Goal: Task Accomplishment & Management: Manage account settings

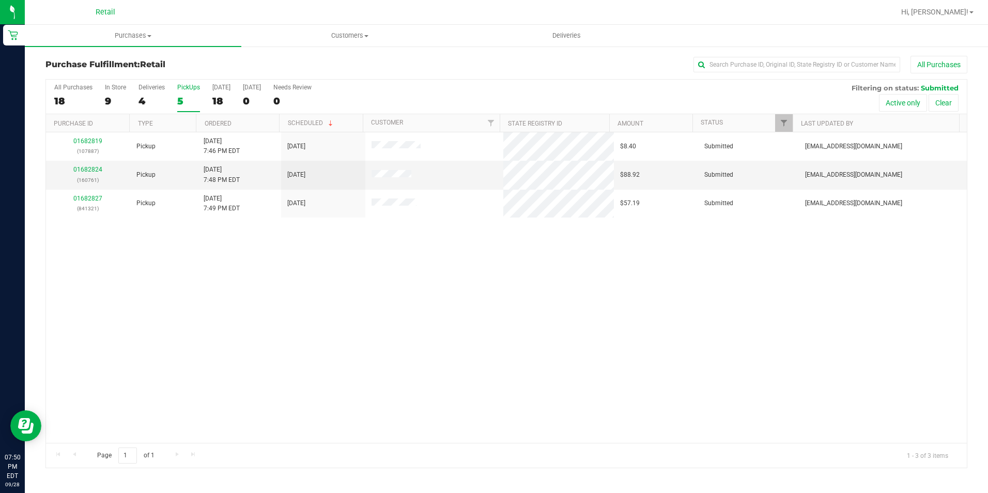
click at [181, 101] on div "5" at bounding box center [188, 101] width 23 height 12
click at [0, 0] on input "PickUps 5" at bounding box center [0, 0] width 0 height 0
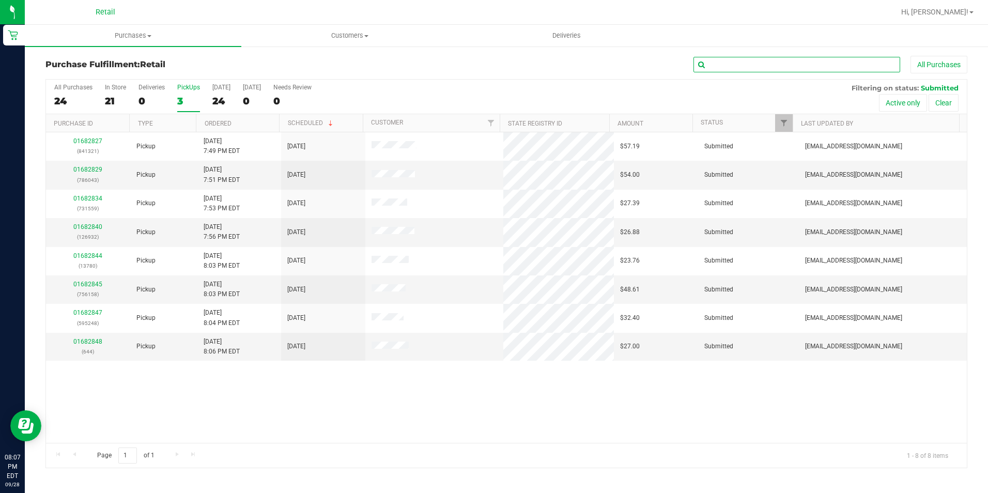
click at [750, 65] on input "text" at bounding box center [797, 65] width 207 height 16
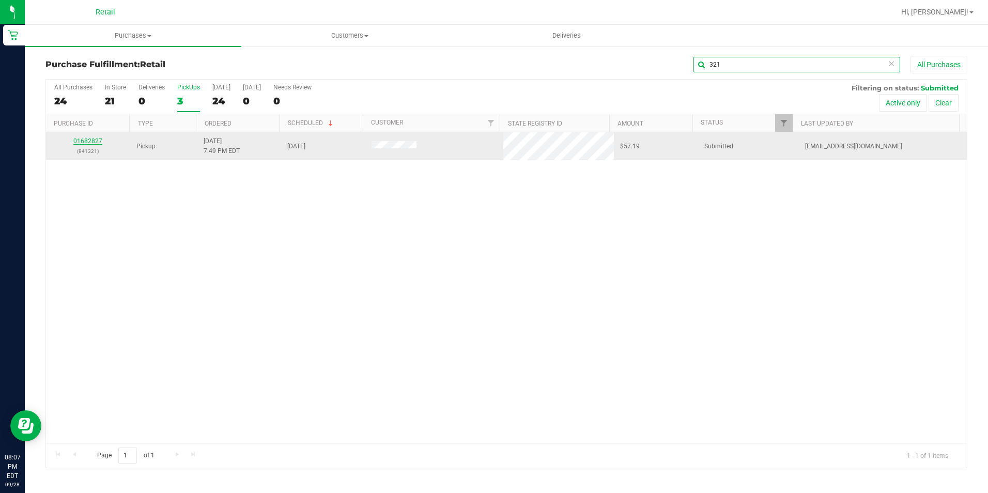
type input "321"
click at [82, 140] on link "01682827" at bounding box center [87, 140] width 29 height 7
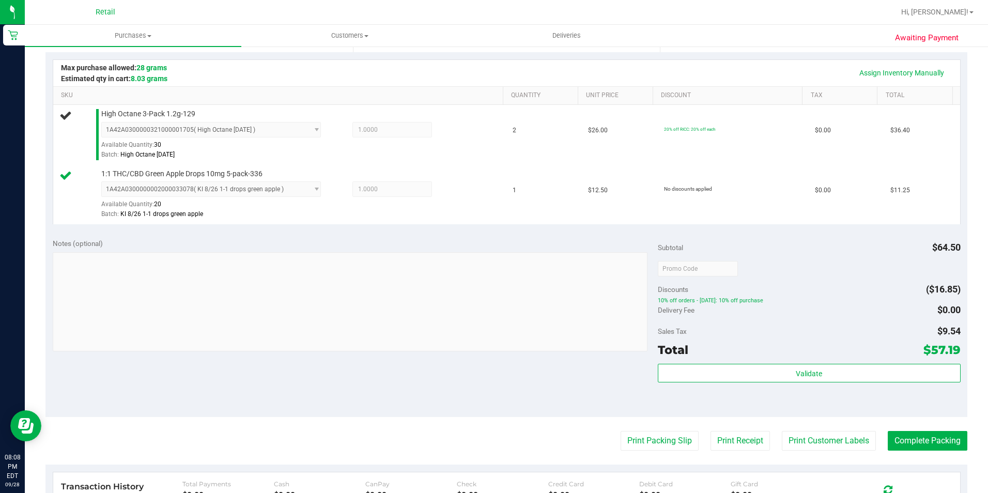
scroll to position [258, 0]
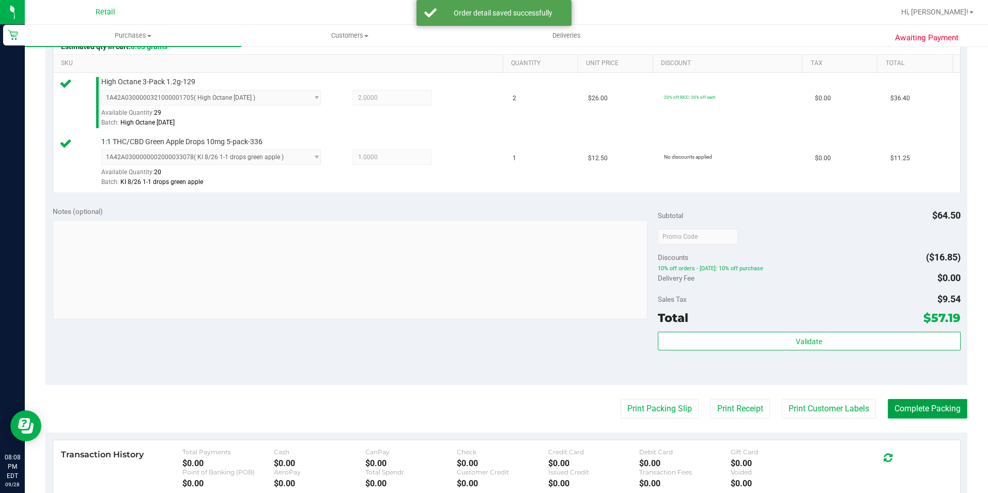
click at [909, 410] on button "Complete Packing" at bounding box center [928, 409] width 80 height 20
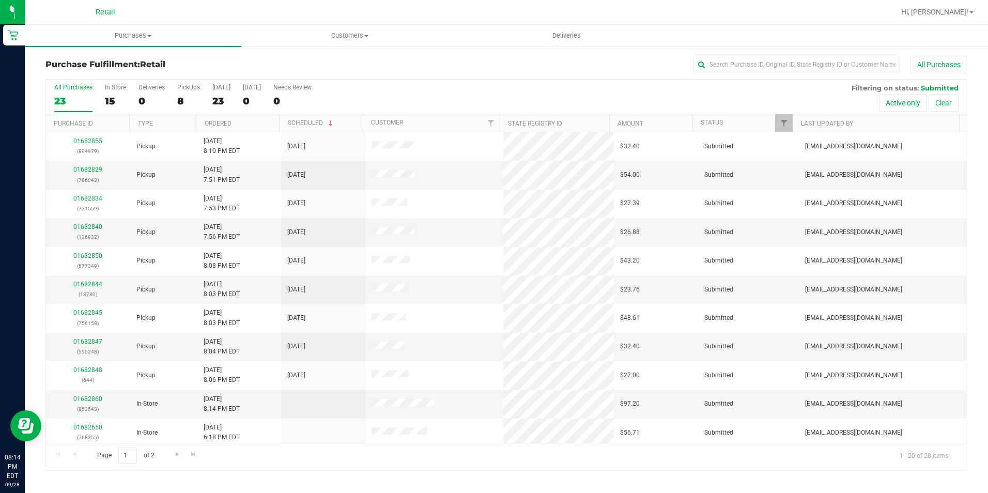
click at [754, 55] on div "Purchase Fulfillment: Retail All Purchases All Purchases 23 In Store 15 Deliver…" at bounding box center [506, 261] width 963 height 433
click at [745, 64] on input "text" at bounding box center [797, 65] width 207 height 16
click at [188, 96] on div "8" at bounding box center [188, 101] width 23 height 12
click at [0, 0] on input "PickUps 8" at bounding box center [0, 0] width 0 height 0
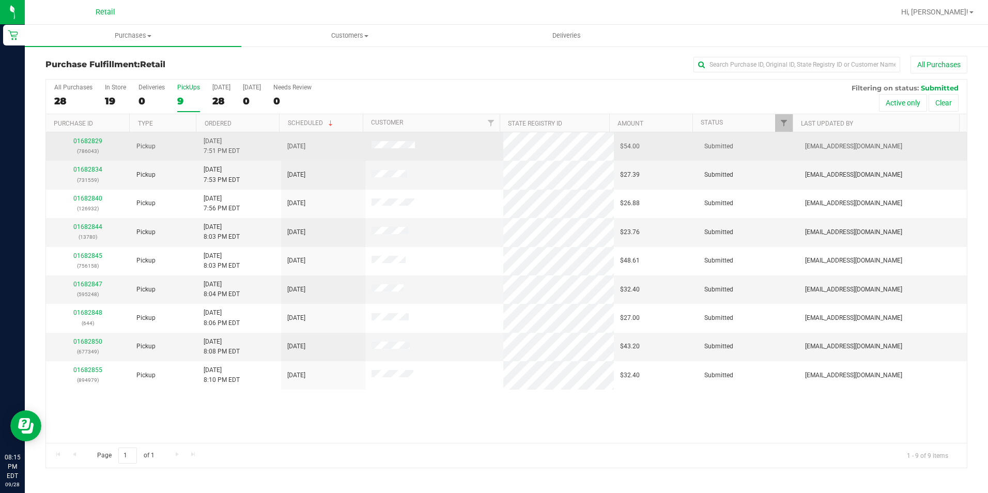
click at [87, 146] on p "(786043)" at bounding box center [88, 151] width 72 height 10
click at [89, 135] on td "01682829 (786043)" at bounding box center [88, 146] width 84 height 28
click at [87, 140] on link "01682829" at bounding box center [87, 140] width 29 height 7
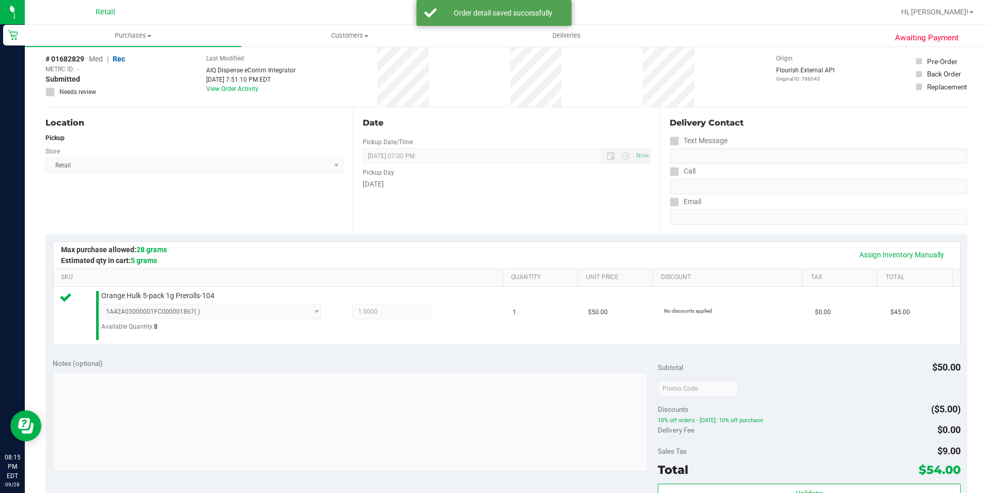
scroll to position [155, 0]
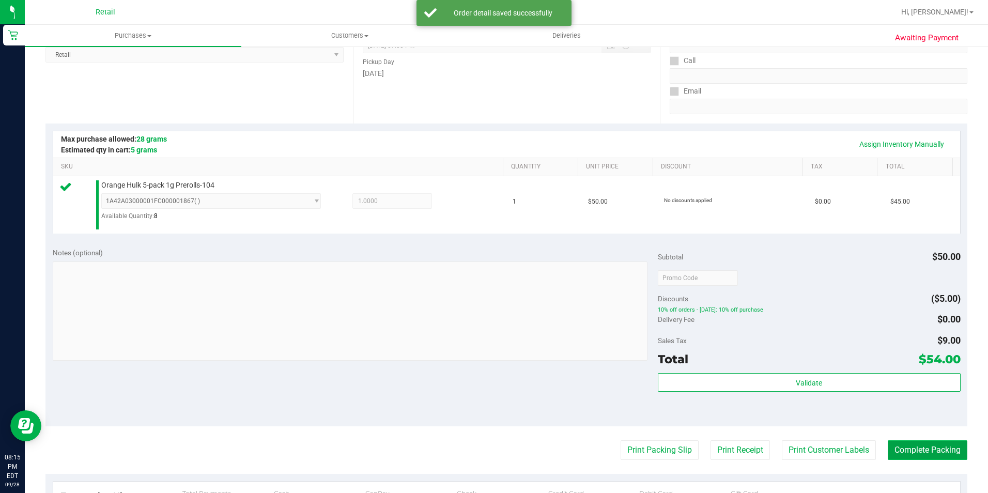
click at [901, 456] on button "Complete Packing" at bounding box center [928, 450] width 80 height 20
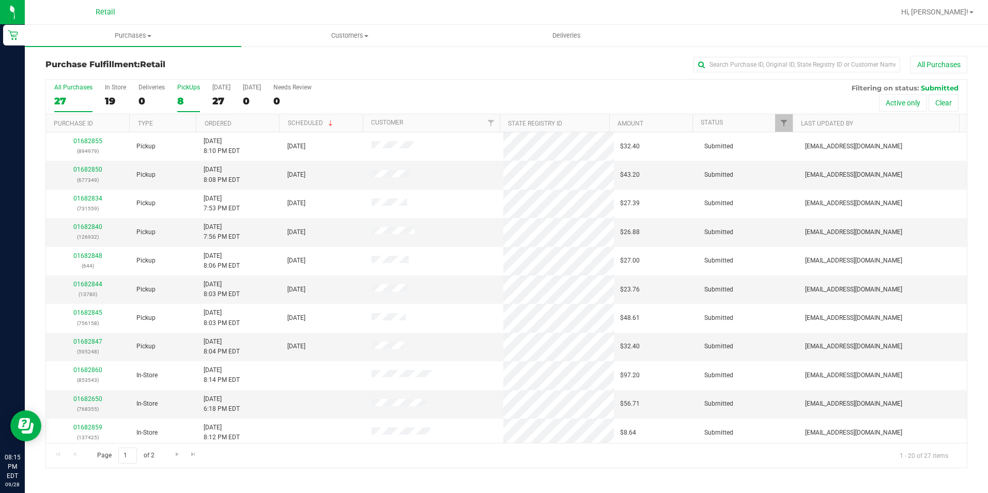
click at [188, 105] on div "8" at bounding box center [188, 101] width 23 height 12
click at [0, 0] on input "PickUps 8" at bounding box center [0, 0] width 0 height 0
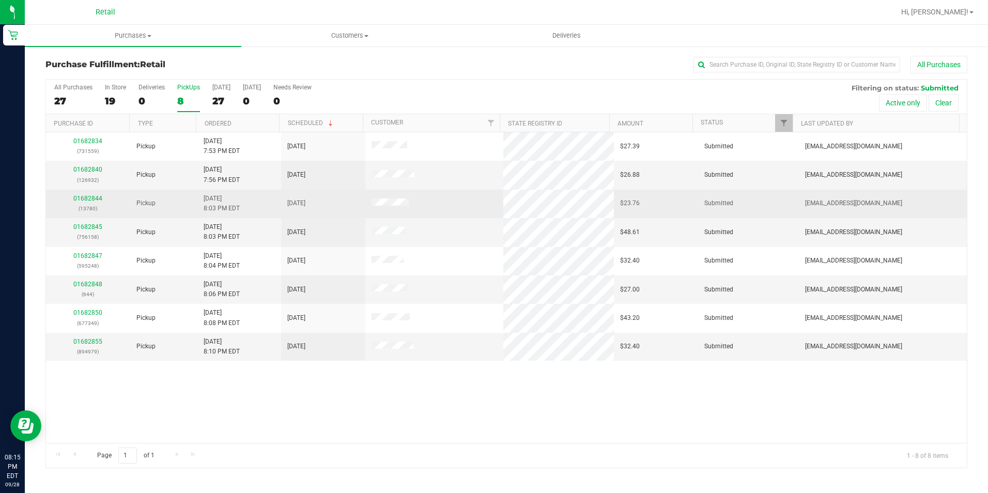
click at [85, 194] on div "01682844 (13780)" at bounding box center [88, 204] width 72 height 20
click at [85, 197] on link "01682844" at bounding box center [87, 198] width 29 height 7
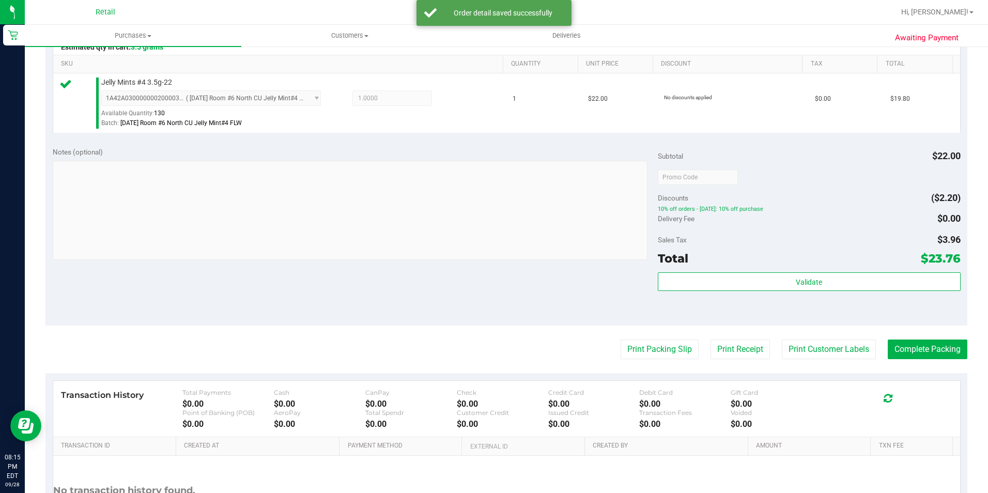
scroll to position [258, 0]
click at [938, 336] on purchase-details "Back Edit Purchase Cancel Purchase View Profile # 01682844 Med | Rec METRC ID: …" at bounding box center [506, 181] width 922 height 769
click at [922, 347] on button "Complete Packing" at bounding box center [928, 349] width 80 height 20
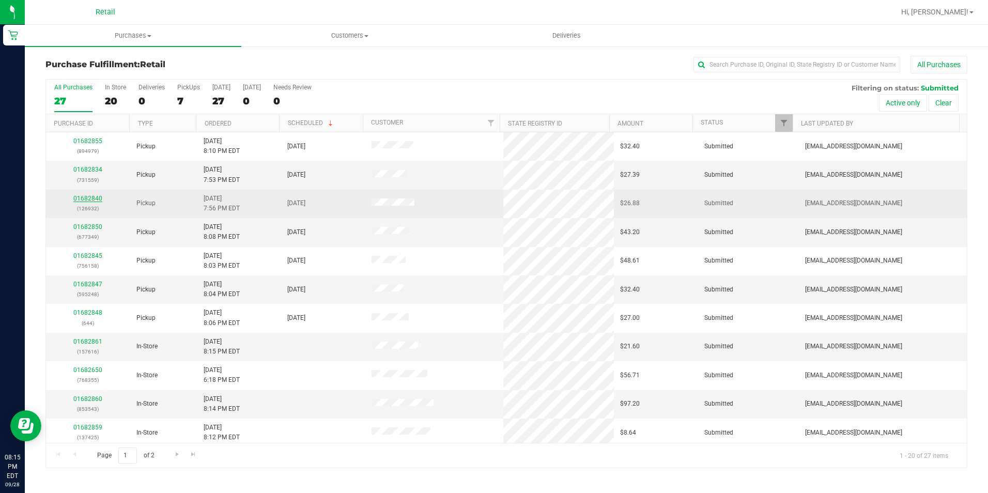
click at [89, 197] on link "01682840" at bounding box center [87, 198] width 29 height 7
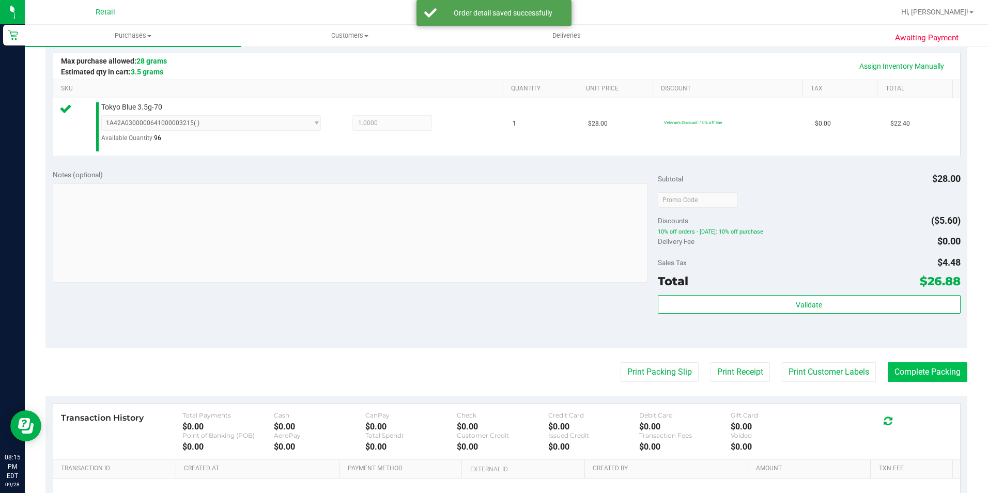
scroll to position [258, 0]
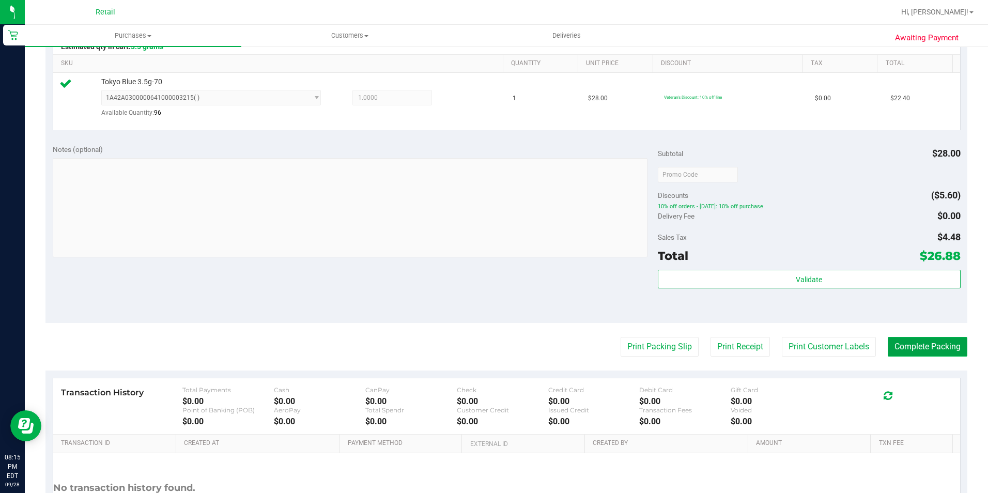
click at [935, 347] on button "Complete Packing" at bounding box center [928, 347] width 80 height 20
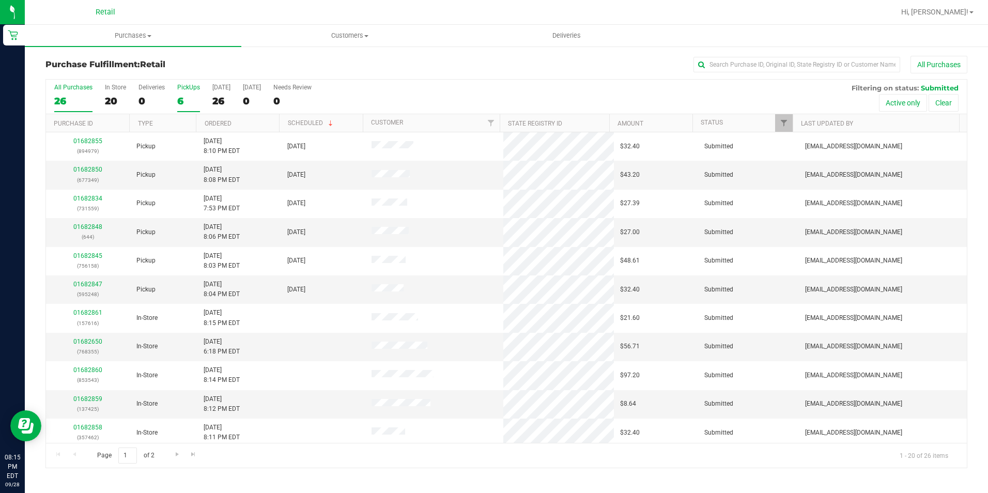
click at [180, 98] on div "6" at bounding box center [188, 101] width 23 height 12
click at [0, 0] on input "PickUps 6" at bounding box center [0, 0] width 0 height 0
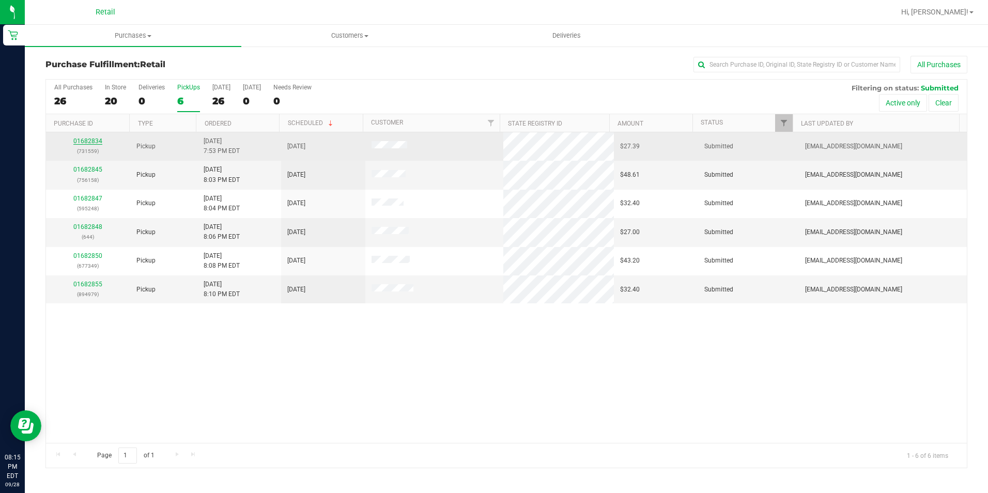
click at [93, 141] on link "01682834" at bounding box center [87, 140] width 29 height 7
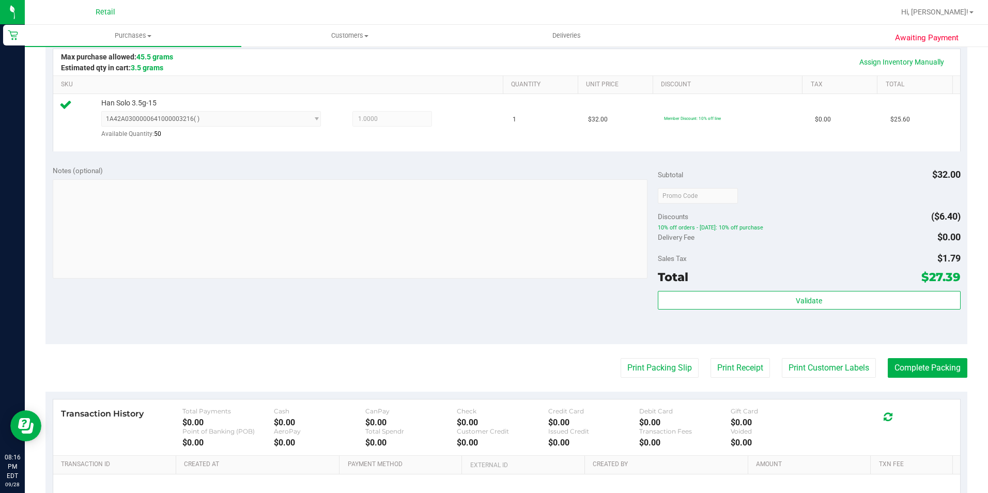
scroll to position [310, 0]
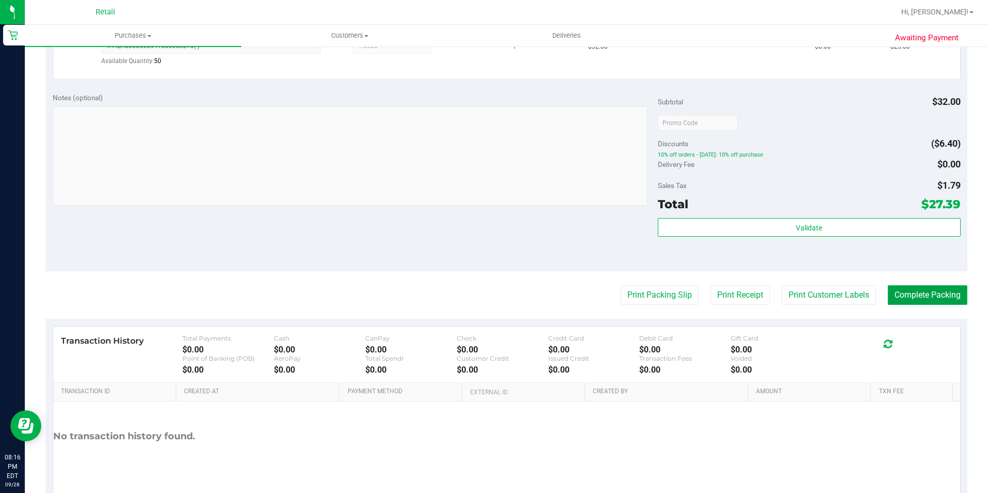
click at [921, 298] on button "Complete Packing" at bounding box center [928, 295] width 80 height 20
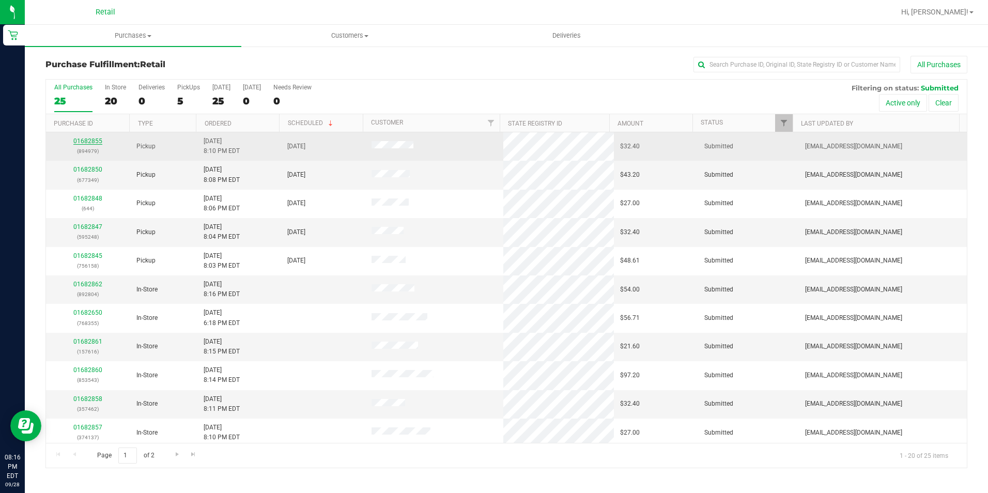
click at [82, 139] on link "01682855" at bounding box center [87, 140] width 29 height 7
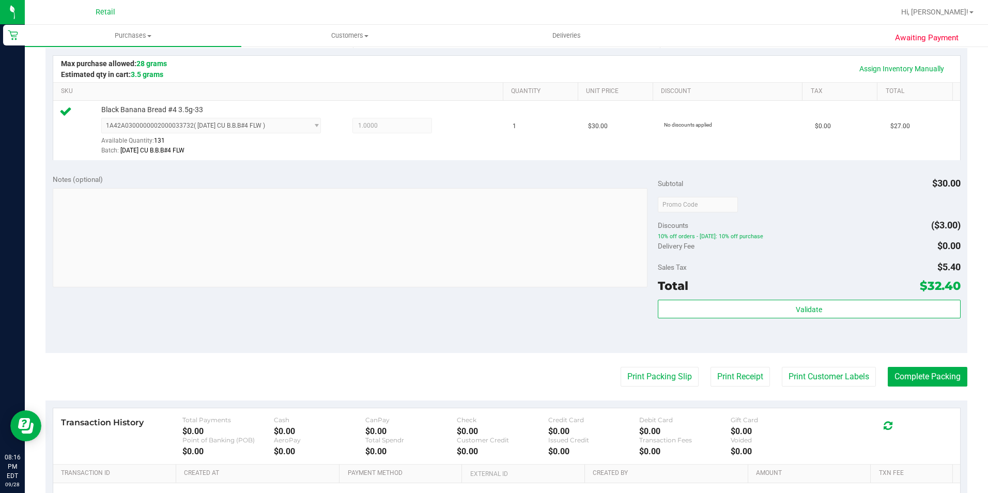
scroll to position [258, 0]
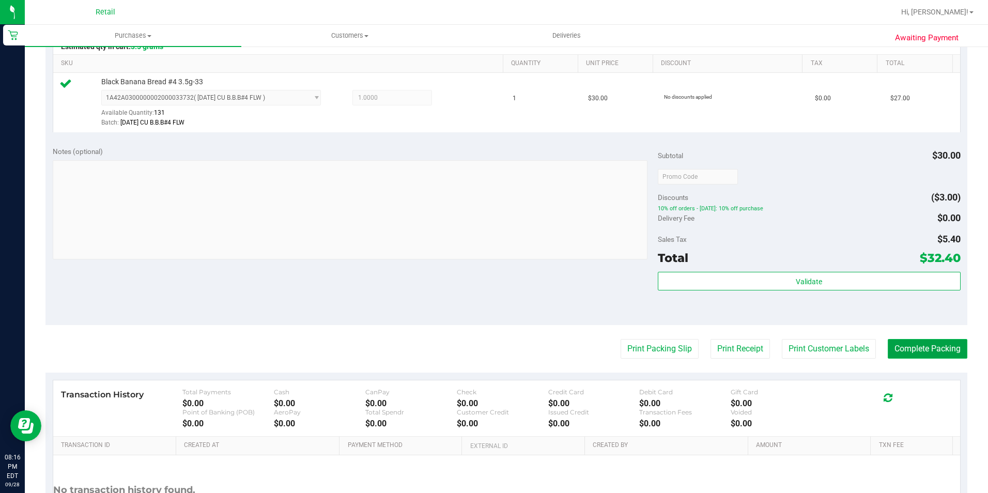
click at [895, 343] on button "Complete Packing" at bounding box center [928, 349] width 80 height 20
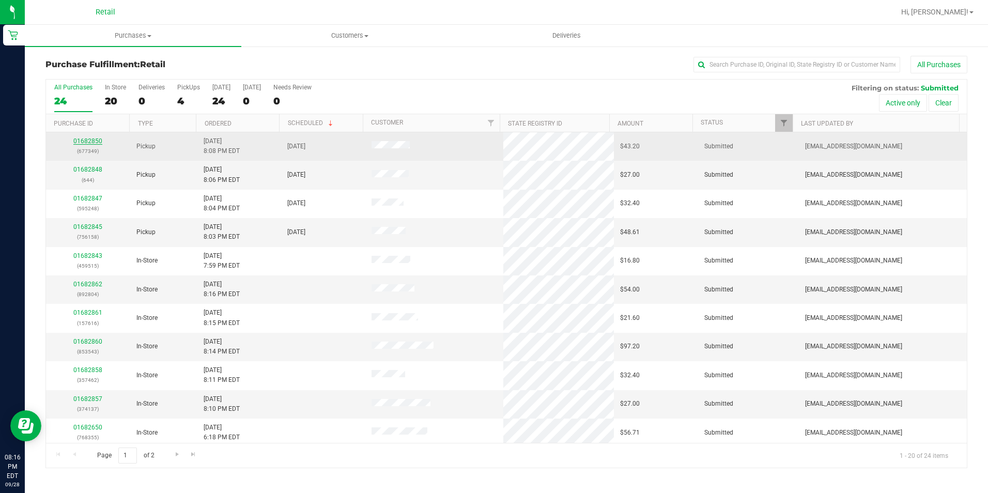
click at [88, 142] on link "01682850" at bounding box center [87, 140] width 29 height 7
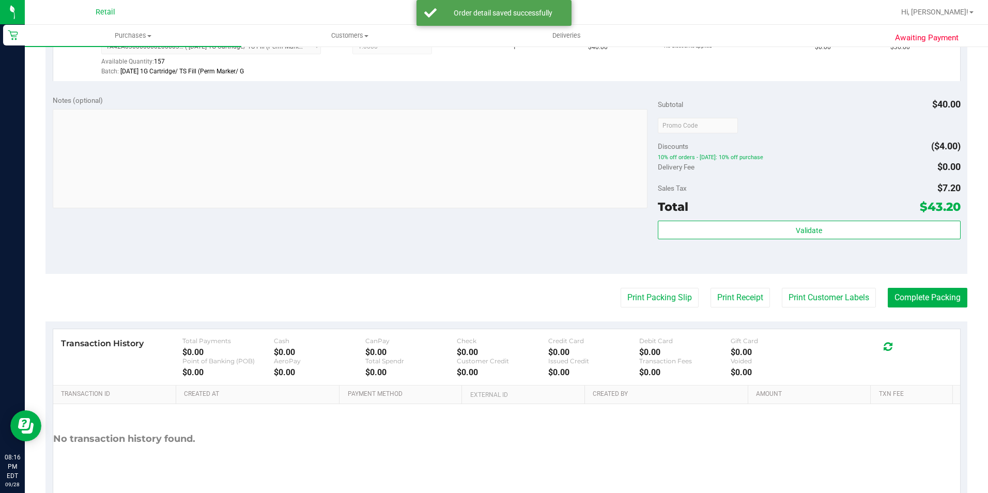
scroll to position [352, 0]
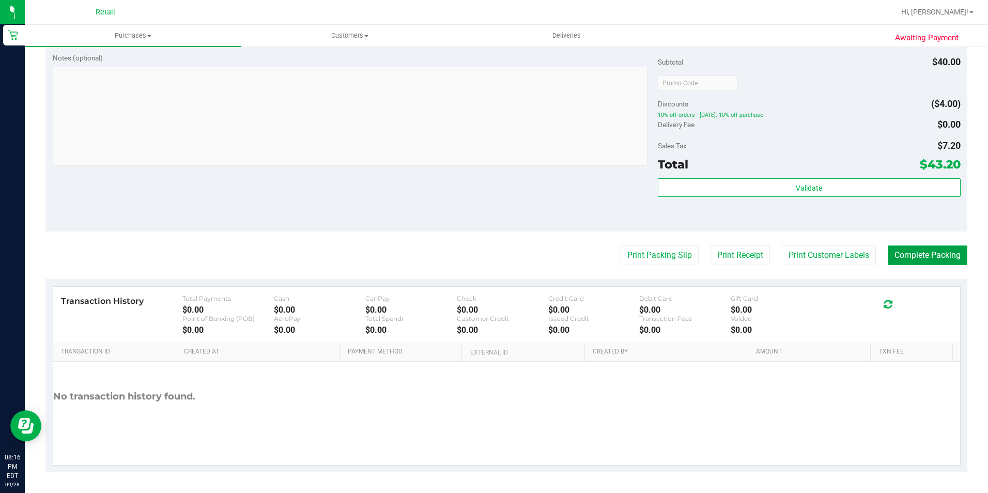
click at [906, 260] on button "Complete Packing" at bounding box center [928, 256] width 80 height 20
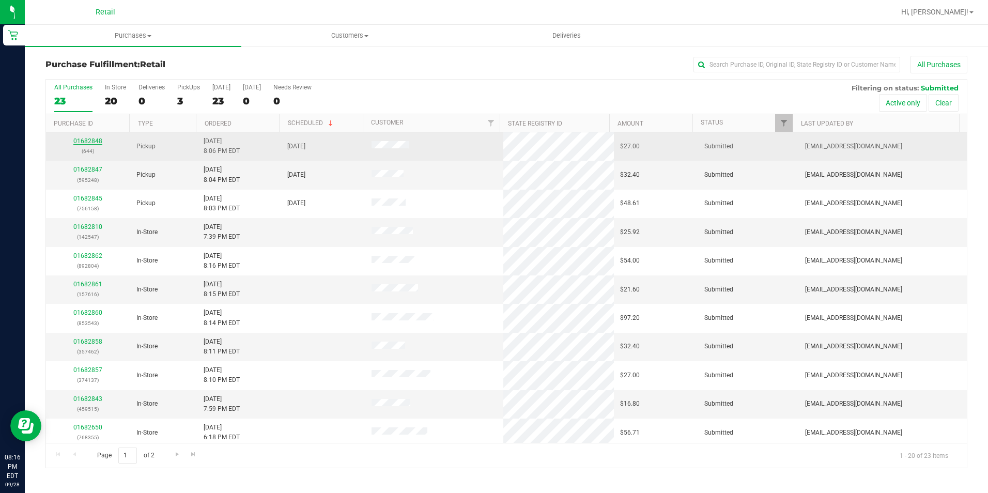
click at [80, 139] on link "01682848" at bounding box center [87, 140] width 29 height 7
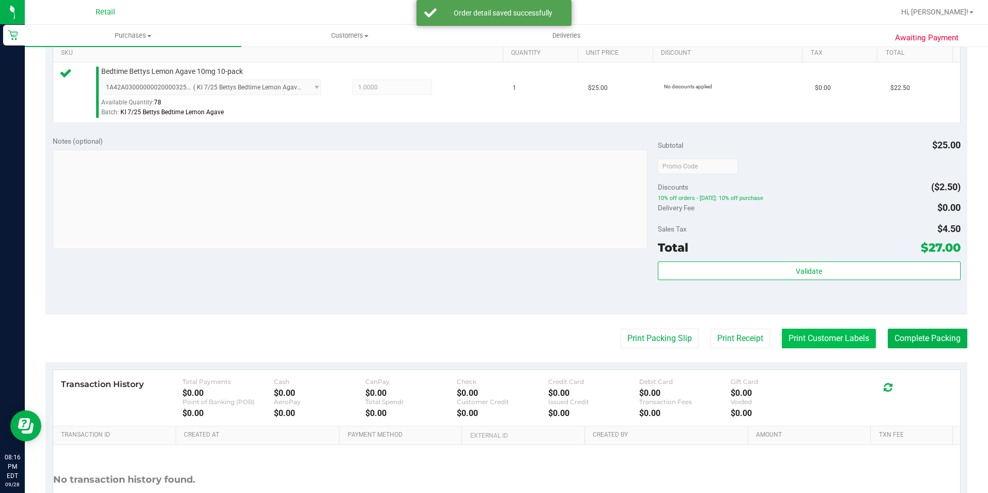
scroll to position [310, 0]
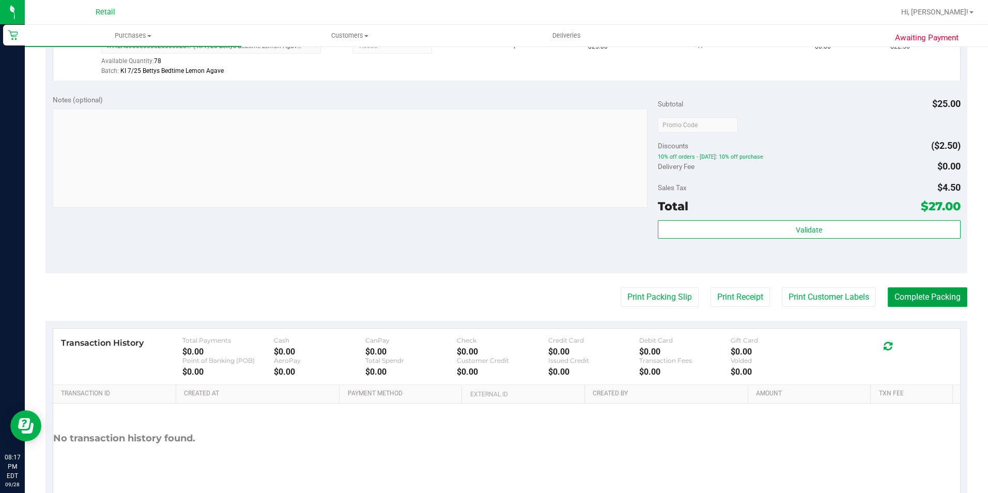
click at [898, 298] on button "Complete Packing" at bounding box center [928, 297] width 80 height 20
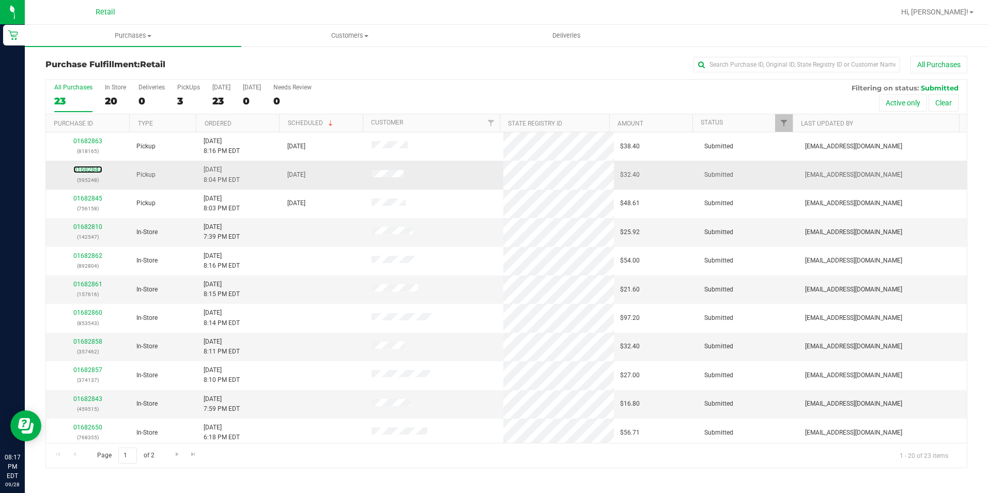
click at [100, 172] on link "01682847" at bounding box center [87, 169] width 29 height 7
click at [79, 164] on div "Purchases Summary of purchases Fulfillment All purchases Customers All customer…" at bounding box center [506, 259] width 963 height 468
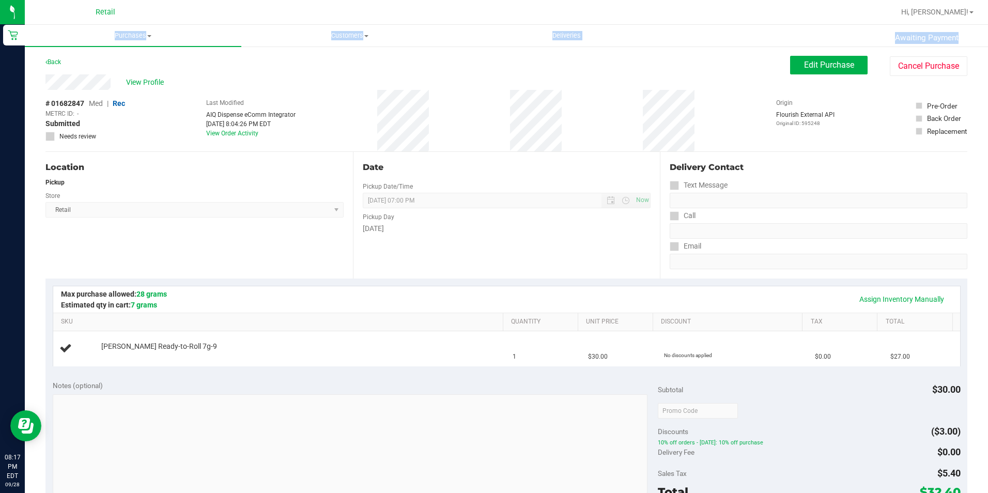
drag, startPoint x: 79, startPoint y: 164, endPoint x: 406, endPoint y: 292, distance: 350.7
click at [406, 292] on div "Assign Inventory Manually" at bounding box center [507, 299] width 888 height 18
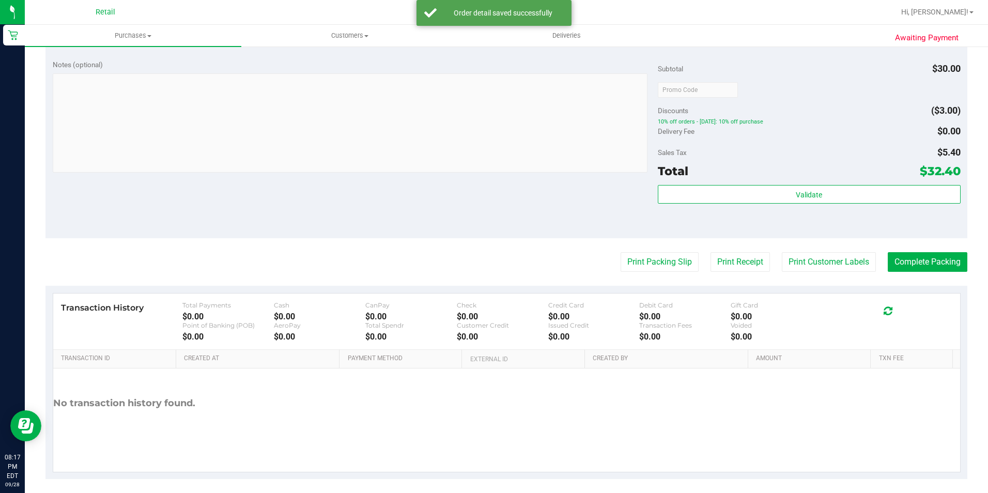
scroll to position [352, 0]
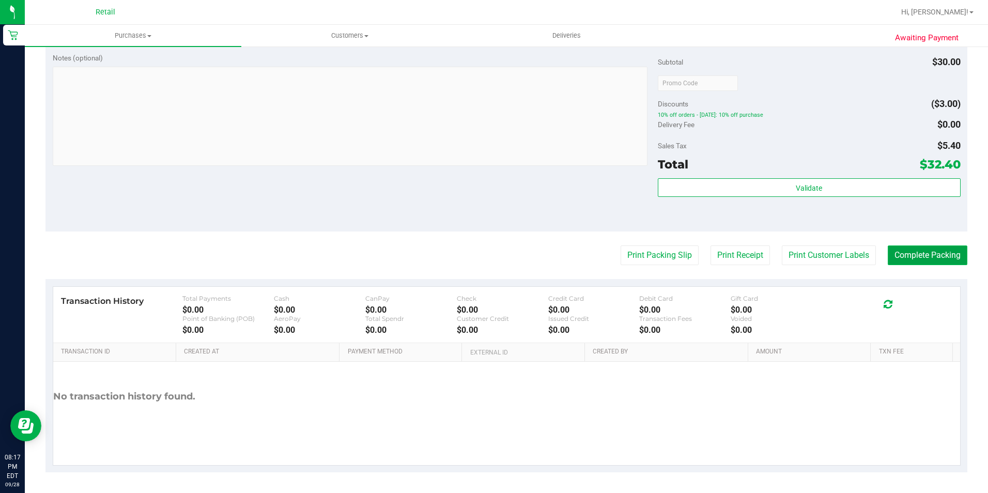
click at [918, 253] on button "Complete Packing" at bounding box center [928, 256] width 80 height 20
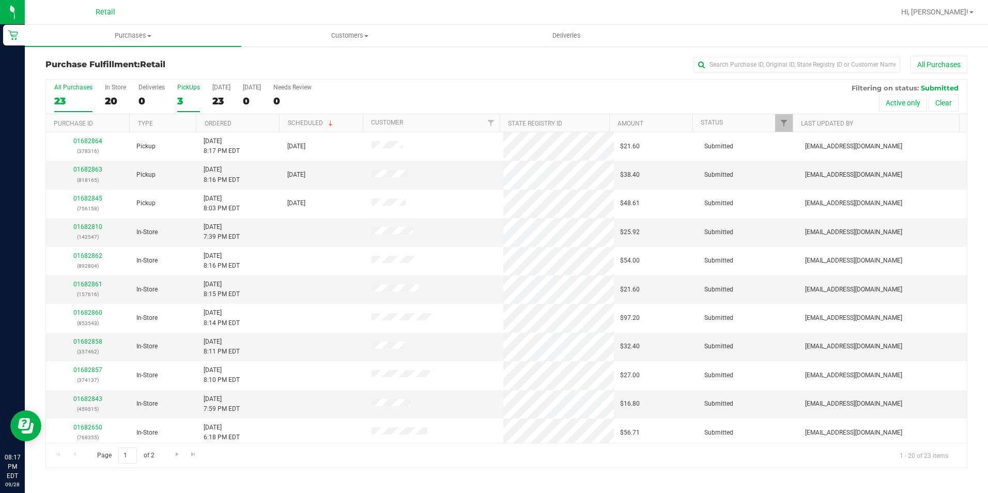
click at [183, 102] on div "3" at bounding box center [188, 101] width 23 height 12
click at [0, 0] on input "PickUps 3" at bounding box center [0, 0] width 0 height 0
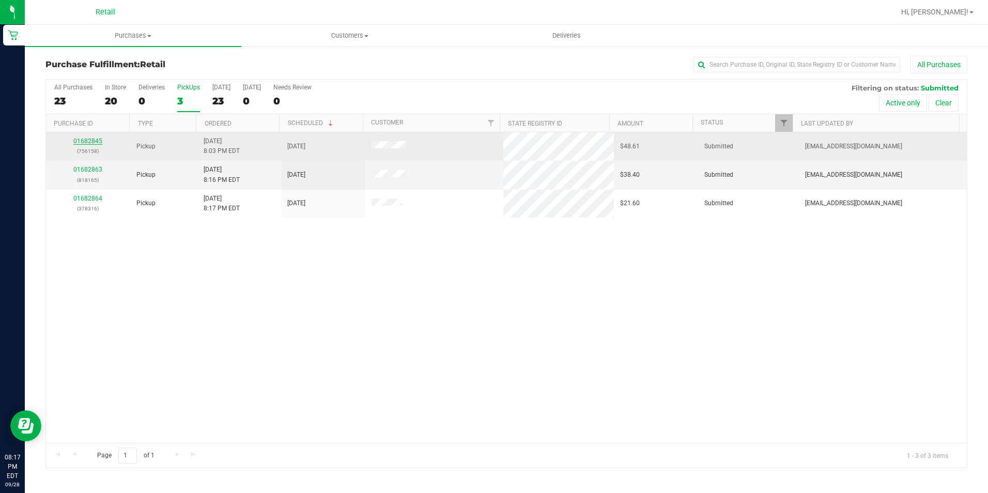
click at [91, 140] on link "01682845" at bounding box center [87, 140] width 29 height 7
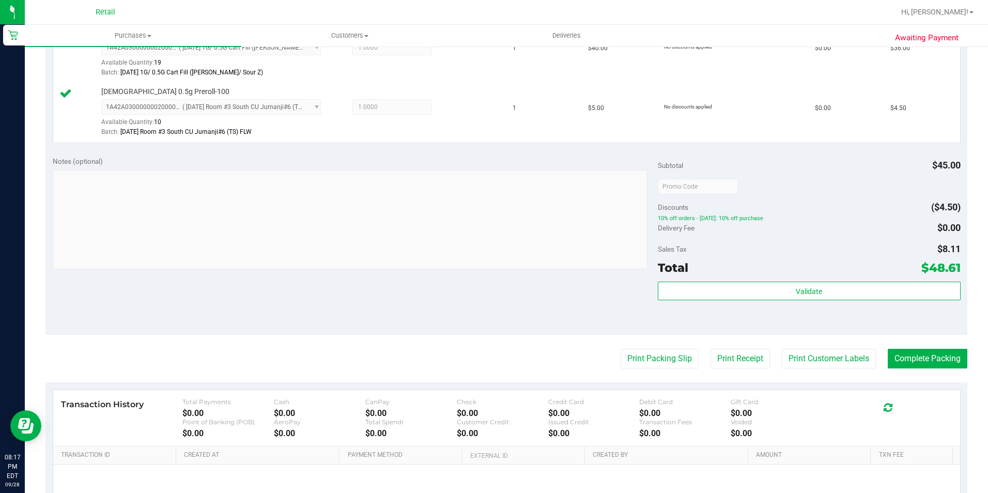
scroll to position [310, 0]
drag, startPoint x: 929, startPoint y: 362, endPoint x: 923, endPoint y: 355, distance: 9.2
click at [929, 362] on button "Complete Packing" at bounding box center [928, 357] width 80 height 20
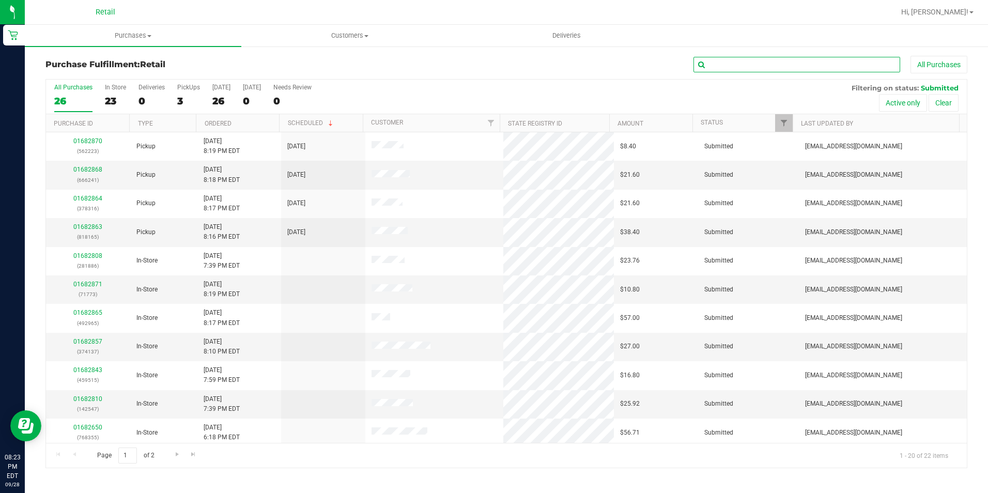
click at [743, 70] on input "text" at bounding box center [797, 65] width 207 height 16
type input "m"
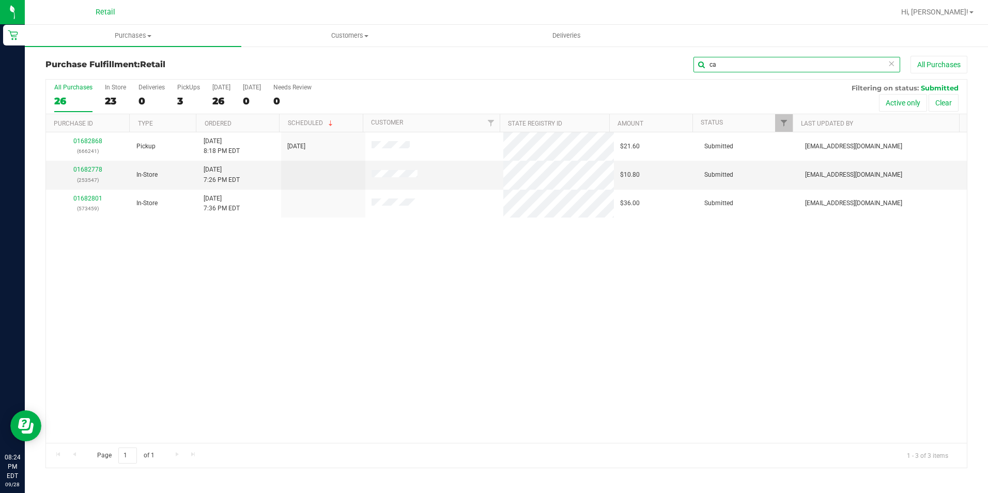
type input "c"
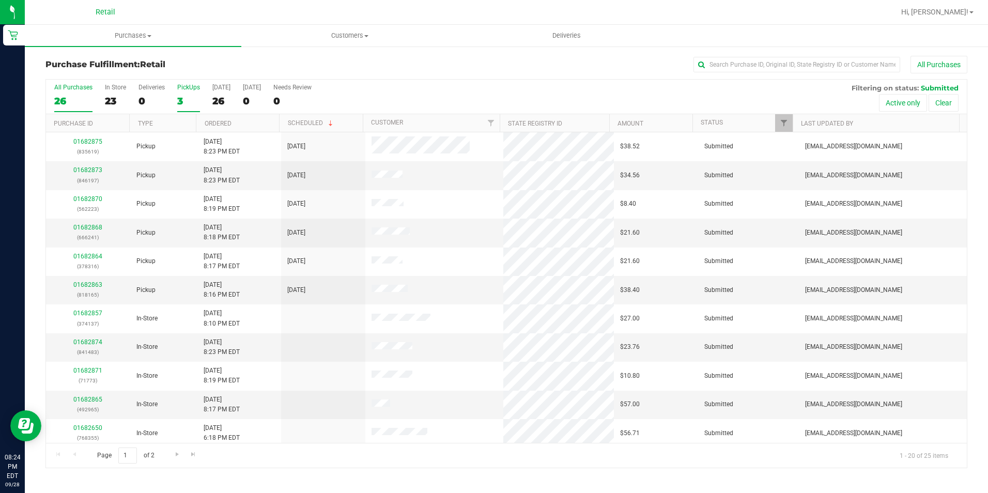
click at [184, 94] on label "PickUps 3" at bounding box center [188, 98] width 23 height 28
click at [0, 0] on input "PickUps 3" at bounding box center [0, 0] width 0 height 0
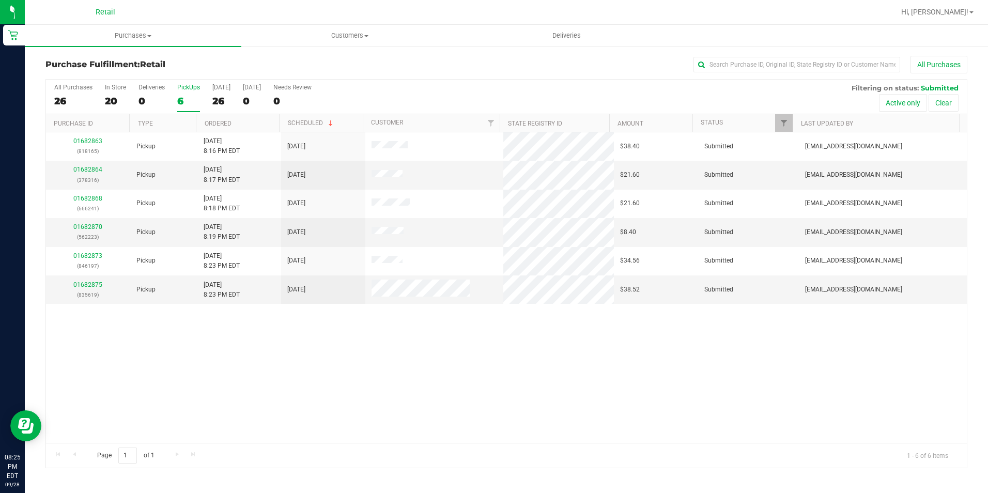
click at [362, 83] on div "All Purchases 26 In Store 20 Deliveries 0 PickUps 6 [DATE] 26 [DATE] 0 Needs Re…" at bounding box center [506, 84] width 921 height 8
click at [117, 39] on span "Purchases" at bounding box center [133, 35] width 217 height 9
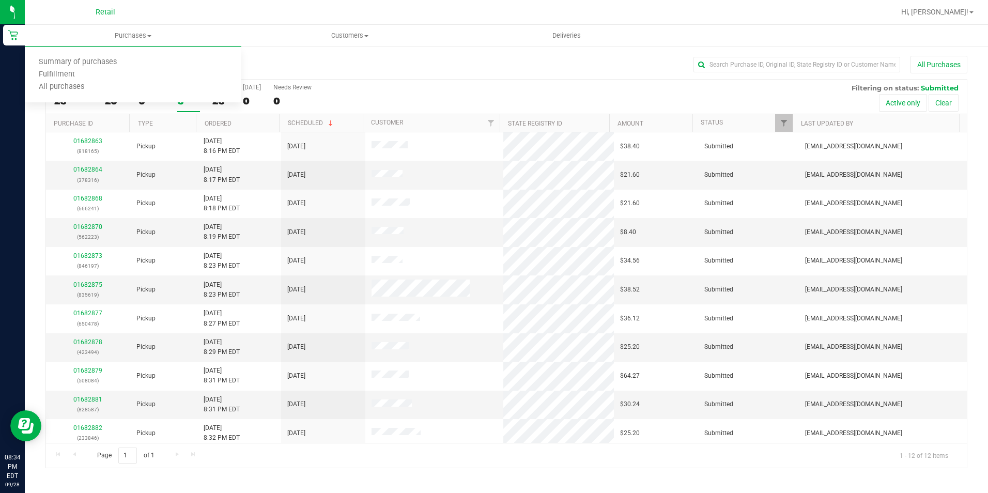
click at [338, 75] on div "Purchase Fulfillment: Retail All Purchases" at bounding box center [506, 67] width 922 height 23
click at [177, 100] on div "6" at bounding box center [188, 101] width 23 height 12
click at [0, 0] on input "PickUps 6" at bounding box center [0, 0] width 0 height 0
click at [125, 32] on span "Purchases" at bounding box center [133, 35] width 217 height 9
click at [96, 78] on li "Fulfillment" at bounding box center [133, 75] width 217 height 12
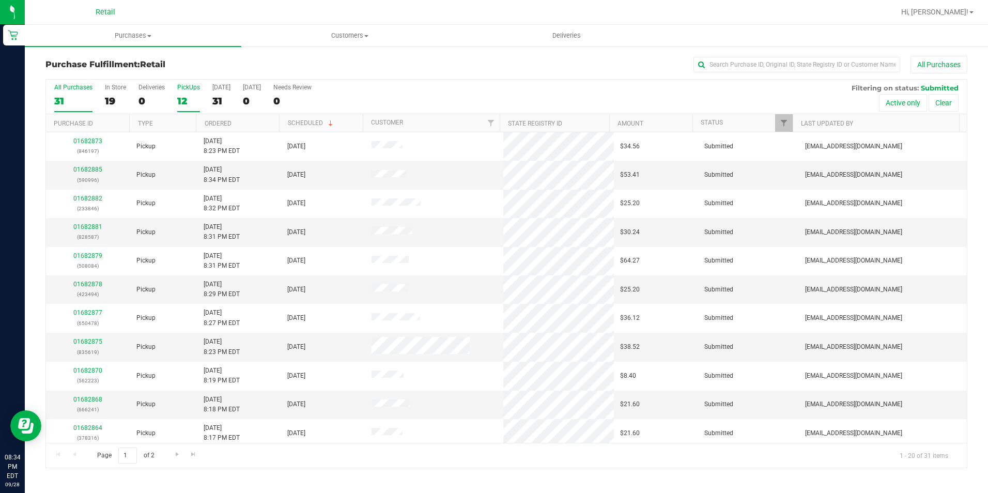
click at [180, 105] on div "12" at bounding box center [188, 101] width 23 height 12
click at [0, 0] on input "PickUps 12" at bounding box center [0, 0] width 0 height 0
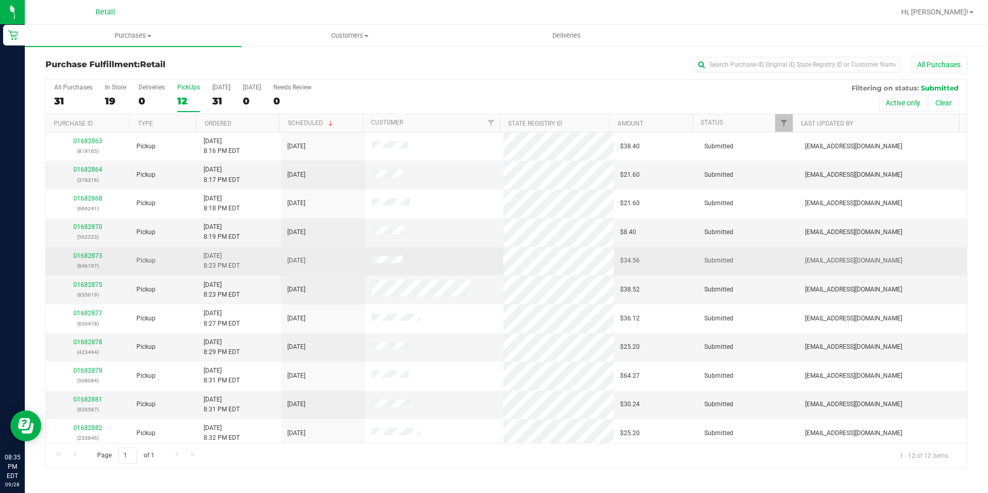
scroll to position [33, 0]
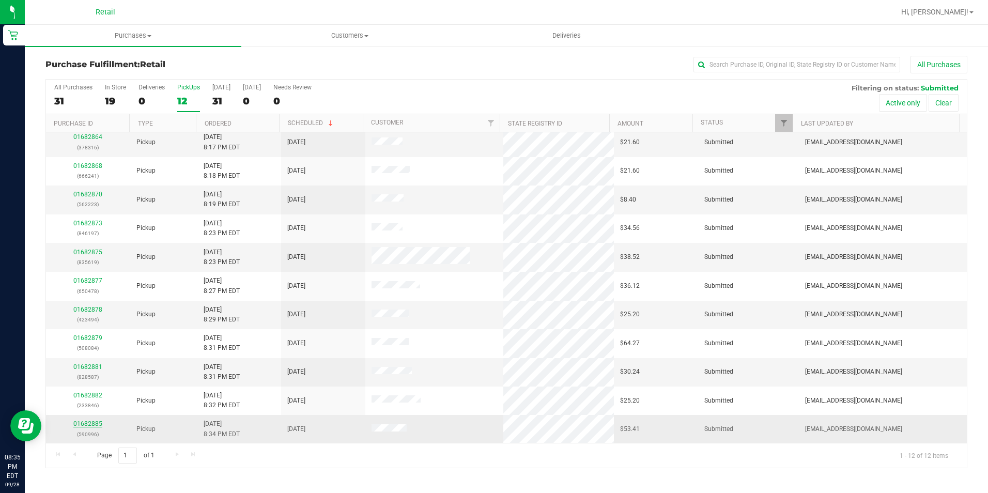
click at [85, 424] on link "01682885" at bounding box center [87, 423] width 29 height 7
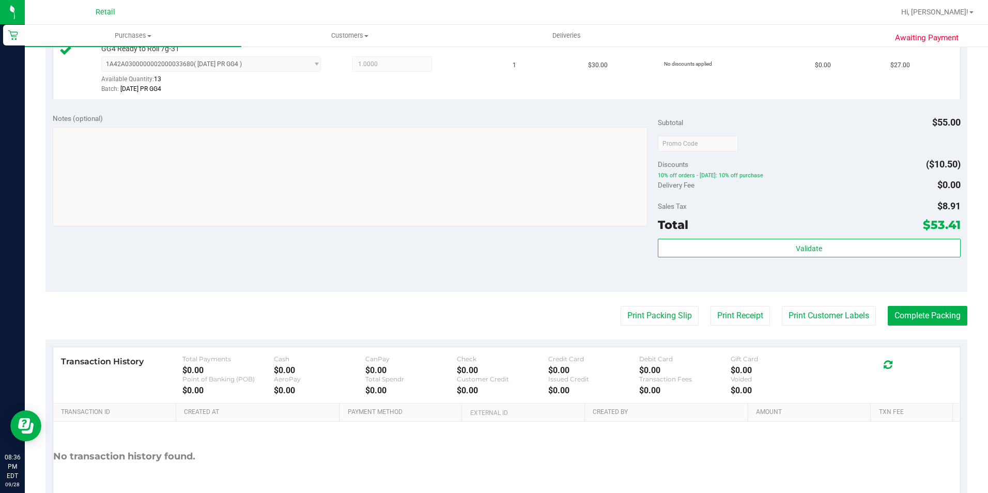
scroll to position [362, 0]
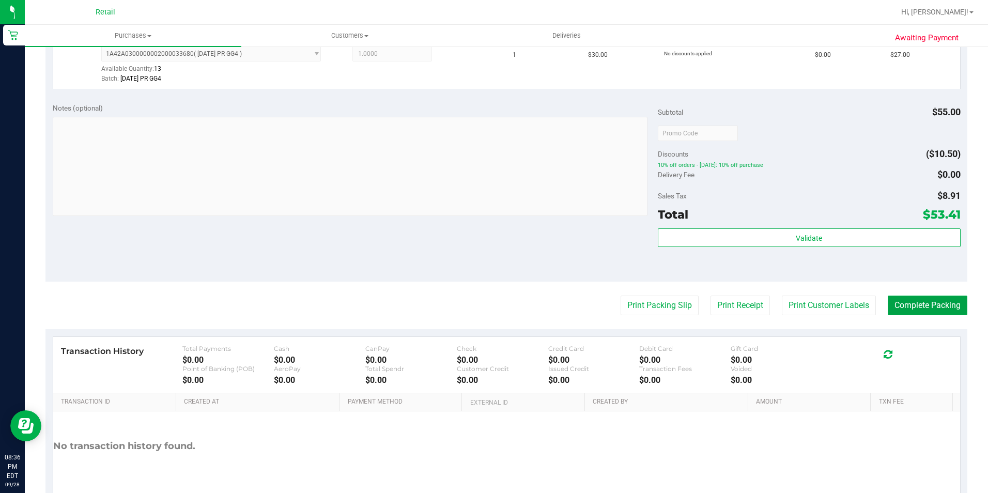
click at [910, 305] on button "Complete Packing" at bounding box center [928, 306] width 80 height 20
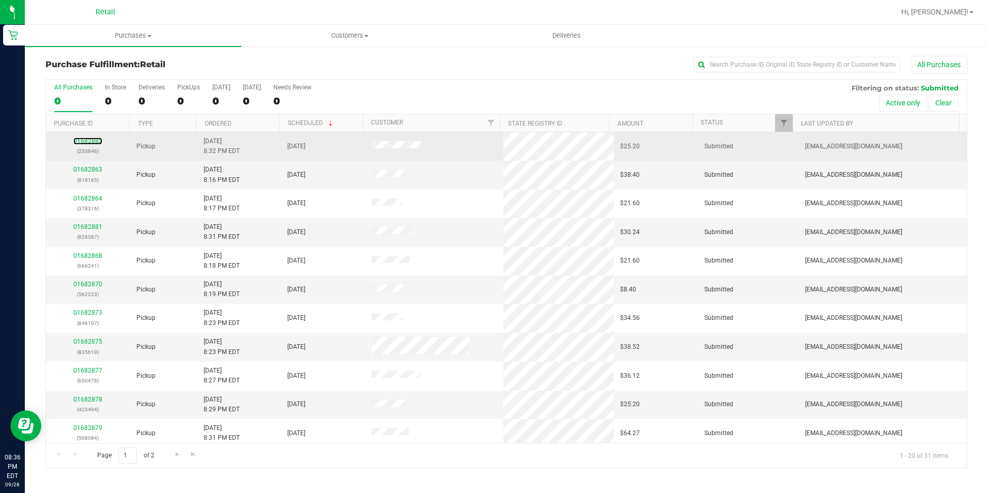
click at [90, 138] on link "01682882" at bounding box center [87, 140] width 29 height 7
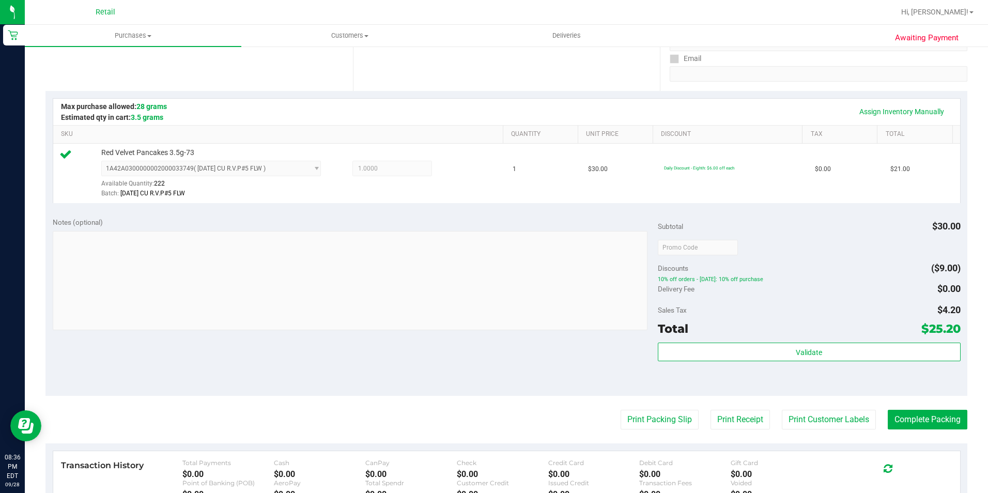
scroll to position [207, 0]
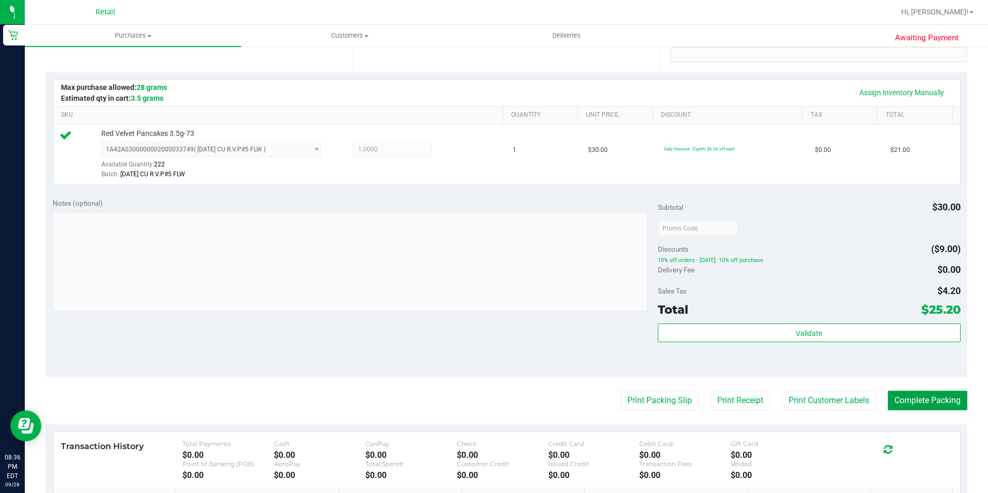
click at [900, 406] on button "Complete Packing" at bounding box center [928, 401] width 80 height 20
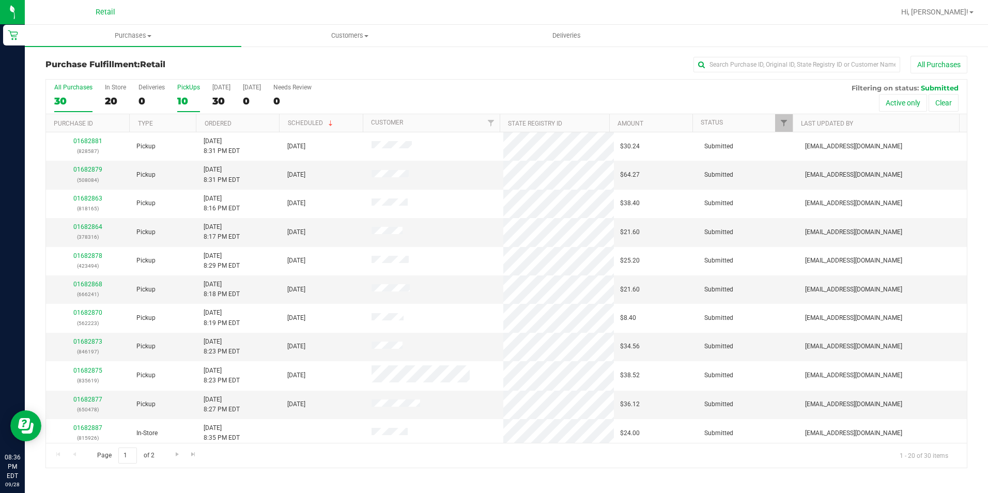
click at [190, 96] on div "10" at bounding box center [188, 101] width 23 height 12
click at [0, 0] on input "PickUps 10" at bounding box center [0, 0] width 0 height 0
click at [83, 225] on link "01682870" at bounding box center [87, 226] width 29 height 7
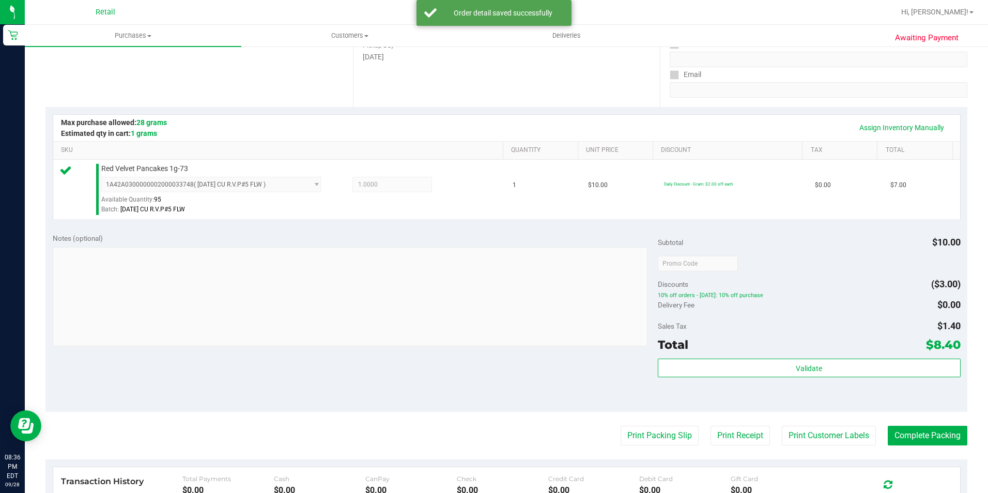
scroll to position [207, 0]
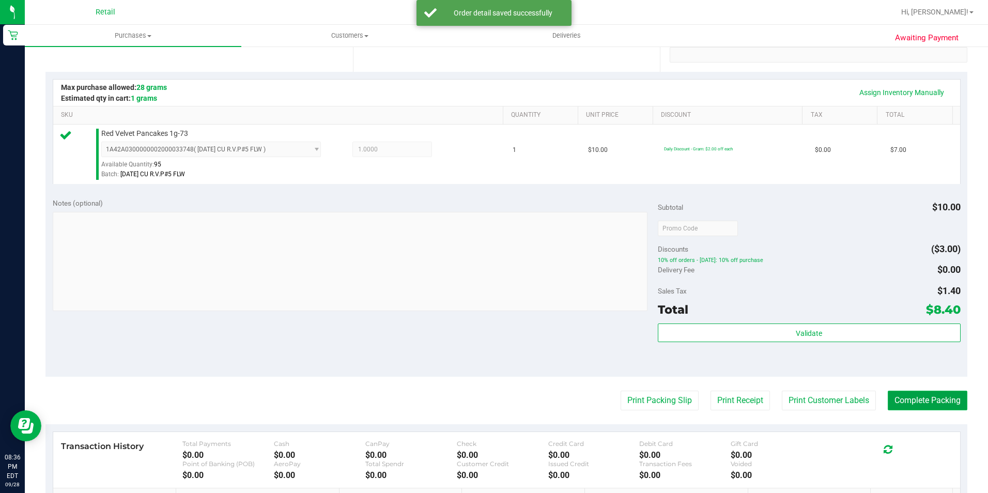
click at [893, 397] on button "Complete Packing" at bounding box center [928, 401] width 80 height 20
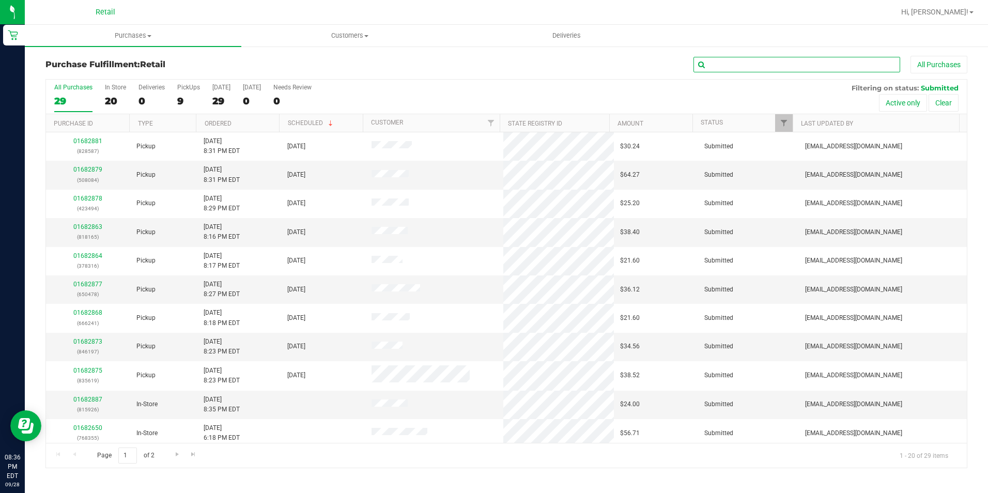
click at [765, 61] on input "text" at bounding box center [797, 65] width 207 height 16
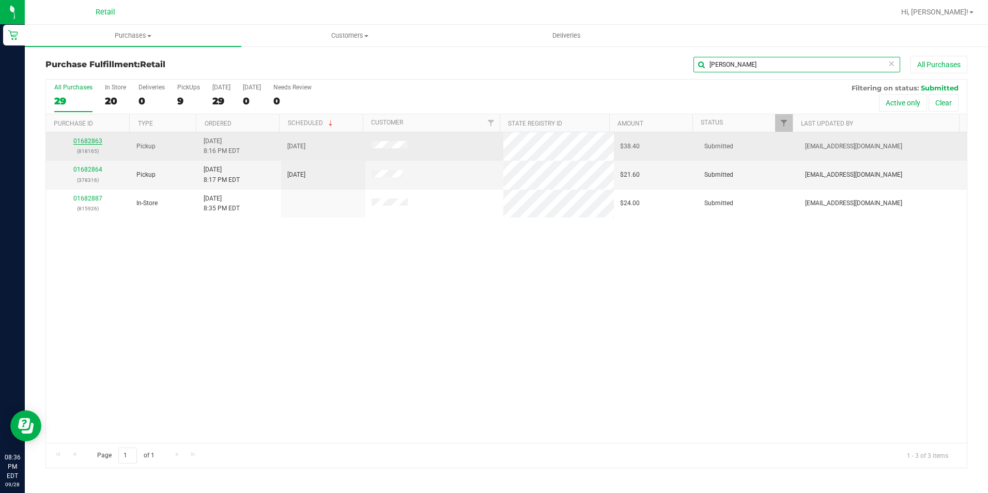
type input "[PERSON_NAME]"
click at [89, 144] on link "01682863" at bounding box center [87, 140] width 29 height 7
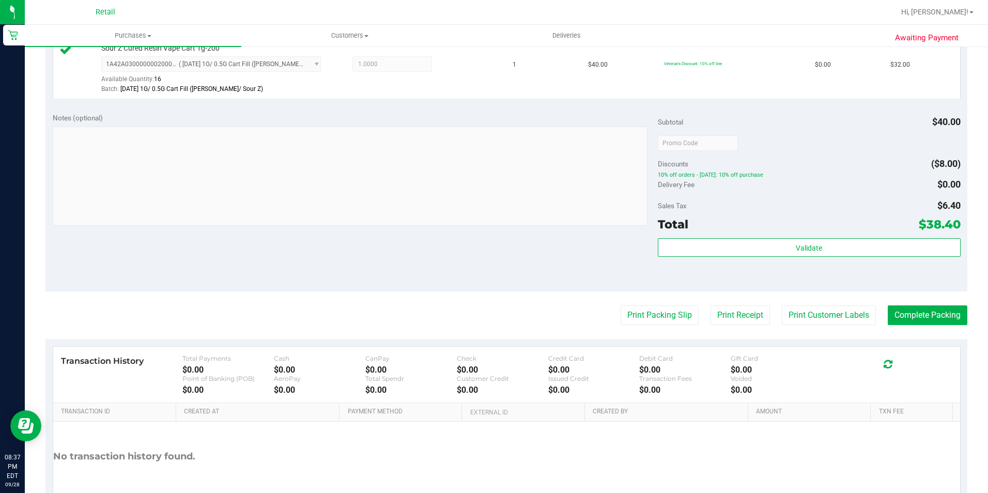
scroll to position [310, 0]
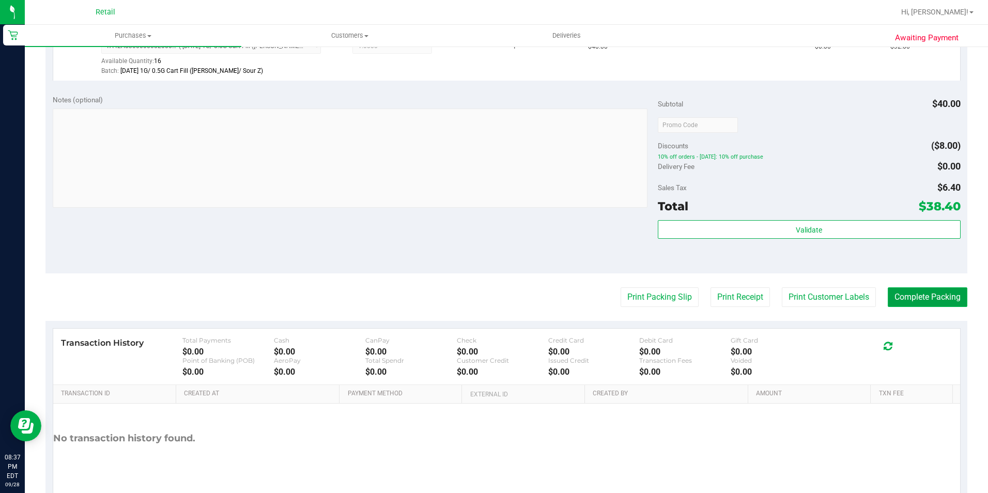
click at [904, 298] on button "Complete Packing" at bounding box center [928, 297] width 80 height 20
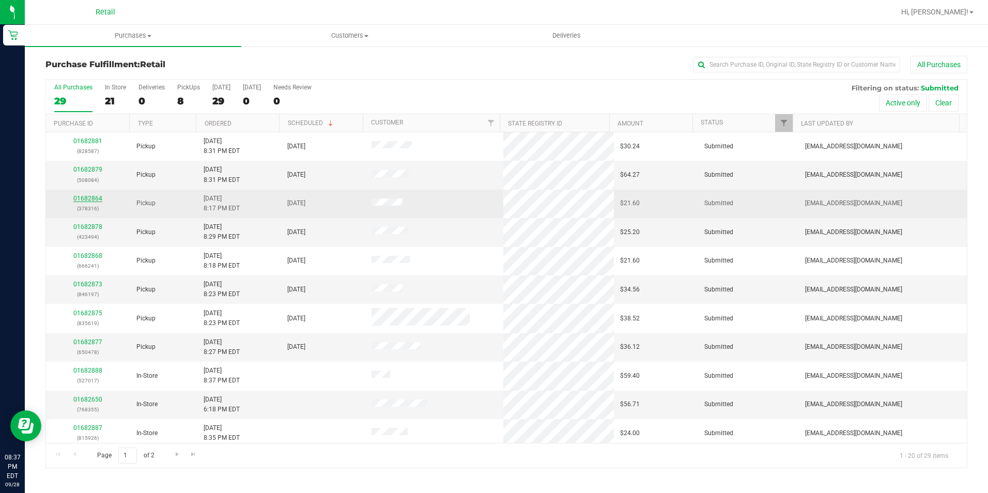
click at [97, 200] on link "01682864" at bounding box center [87, 198] width 29 height 7
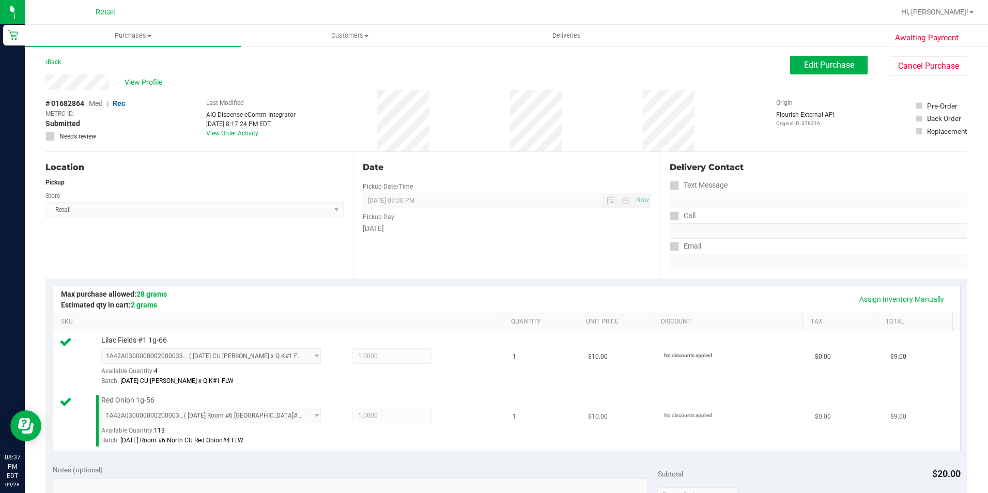
scroll to position [258, 0]
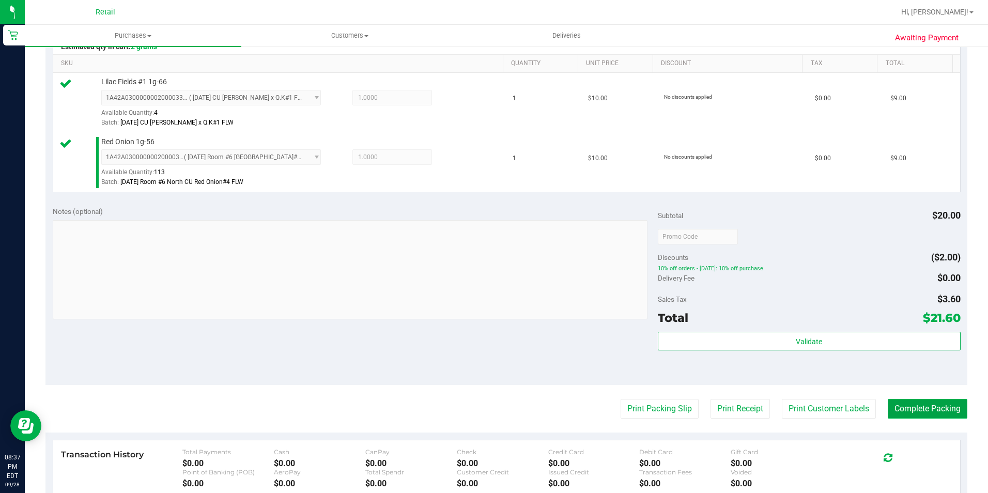
click at [911, 413] on button "Complete Packing" at bounding box center [928, 409] width 80 height 20
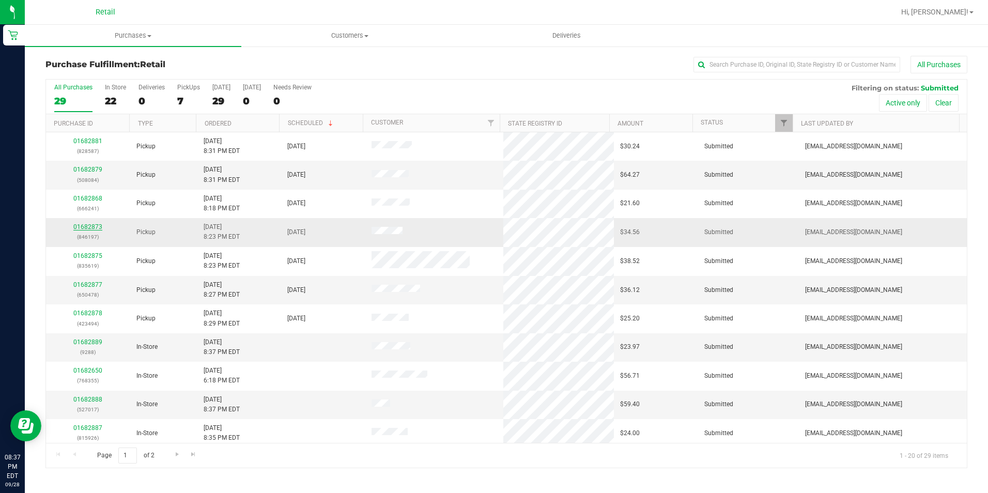
click at [85, 225] on link "01682873" at bounding box center [87, 226] width 29 height 7
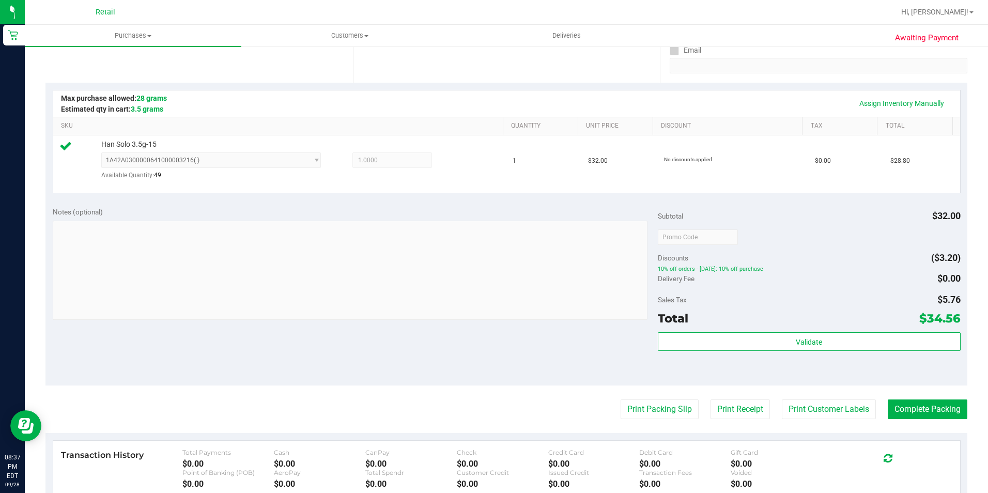
scroll to position [258, 0]
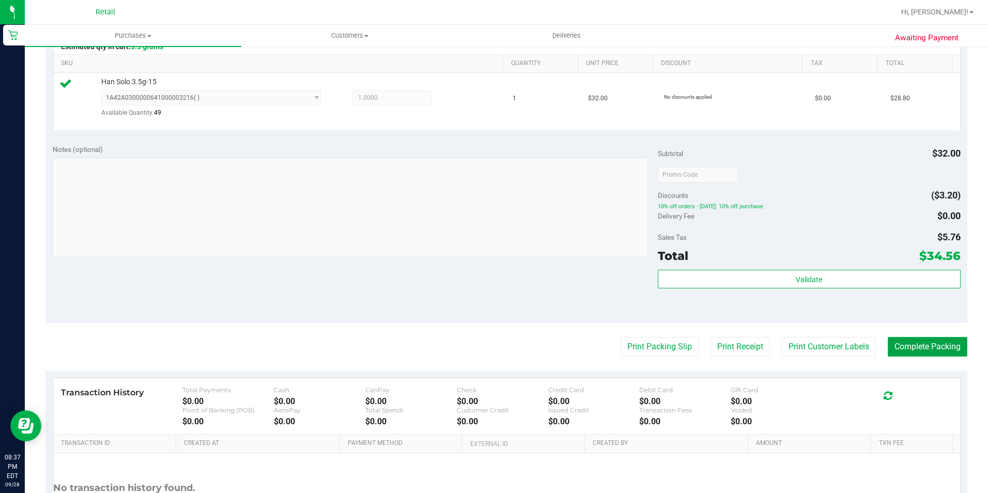
click at [920, 343] on button "Complete Packing" at bounding box center [928, 347] width 80 height 20
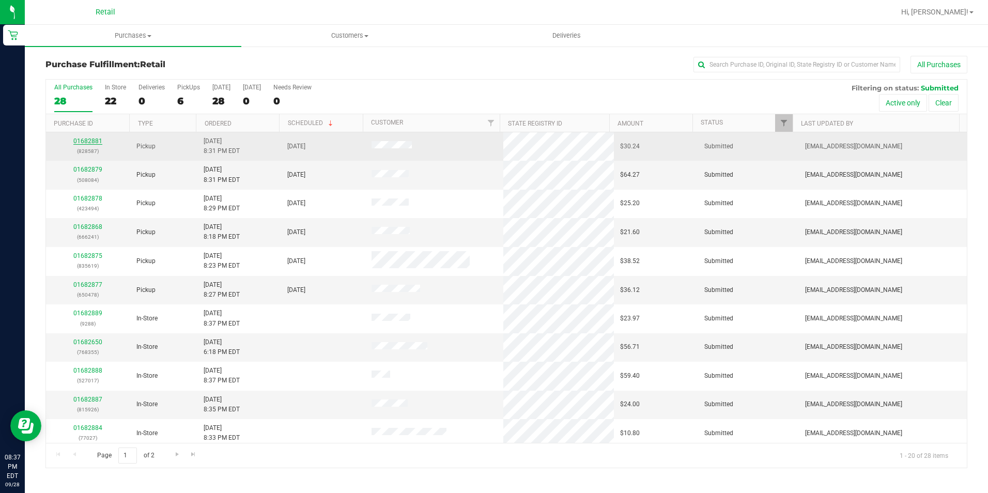
click at [78, 141] on link "01682881" at bounding box center [87, 140] width 29 height 7
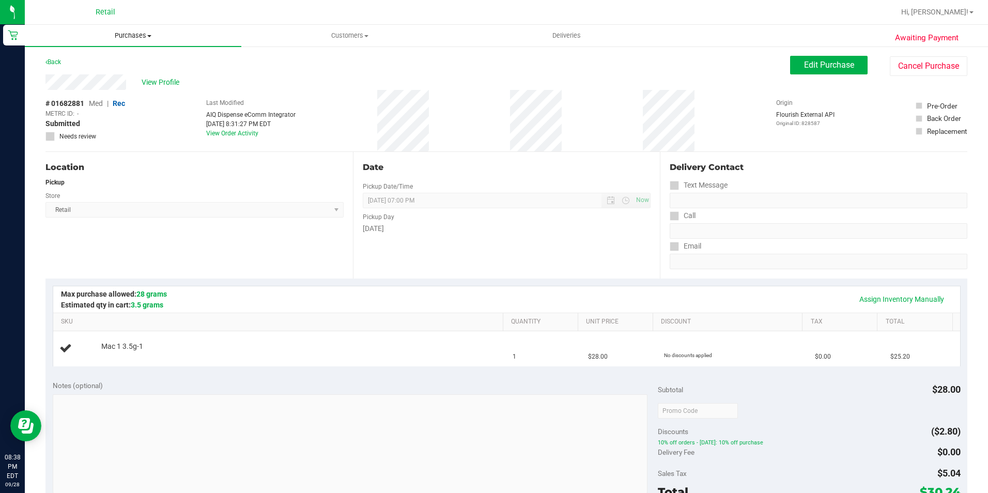
click at [125, 39] on span "Purchases" at bounding box center [133, 35] width 217 height 9
click at [89, 80] on li "Fulfillment" at bounding box center [133, 75] width 217 height 12
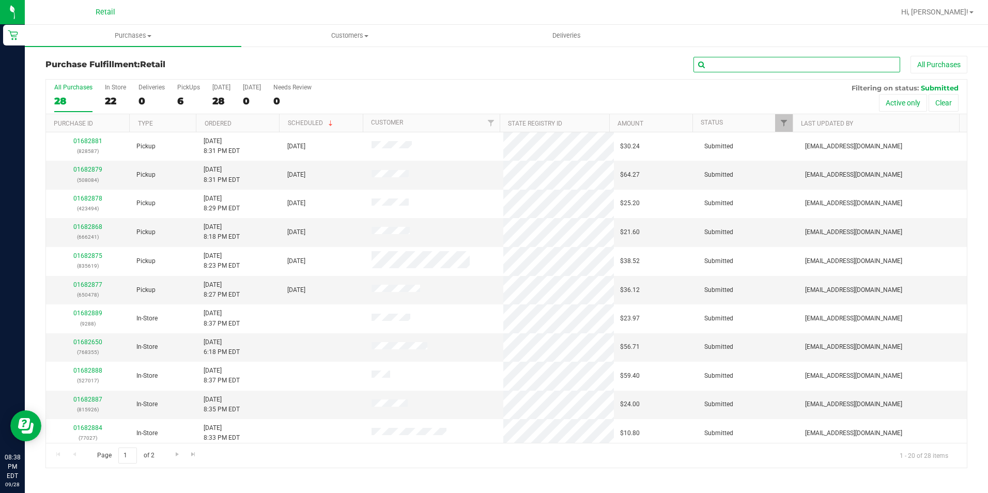
click at [780, 67] on input "text" at bounding box center [797, 65] width 207 height 16
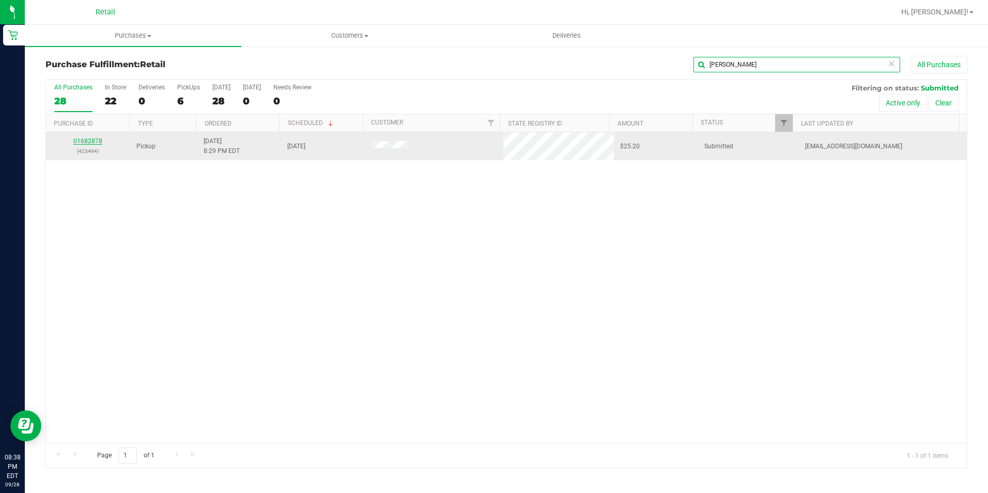
type input "[PERSON_NAME]"
click at [89, 139] on link "01682878" at bounding box center [87, 140] width 29 height 7
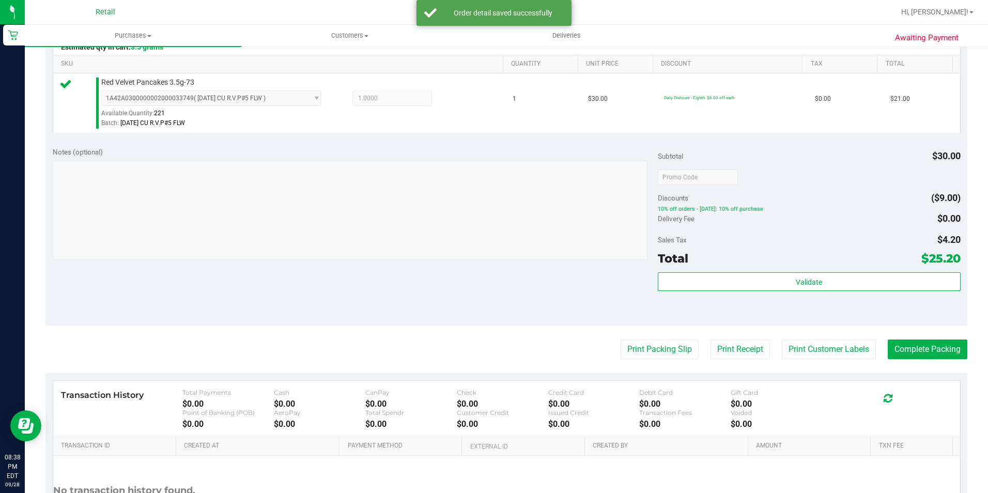
scroll to position [258, 0]
click at [922, 349] on button "Complete Packing" at bounding box center [928, 349] width 80 height 20
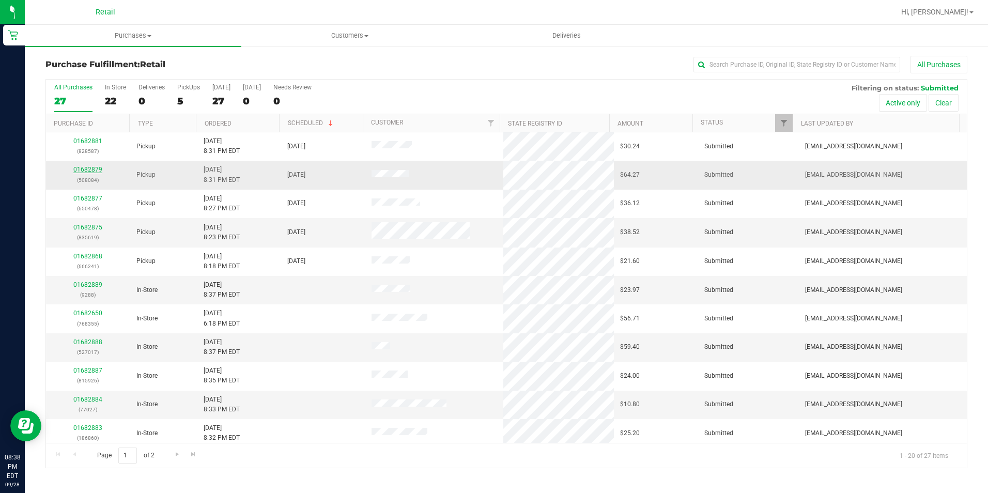
click at [89, 171] on link "01682879" at bounding box center [87, 169] width 29 height 7
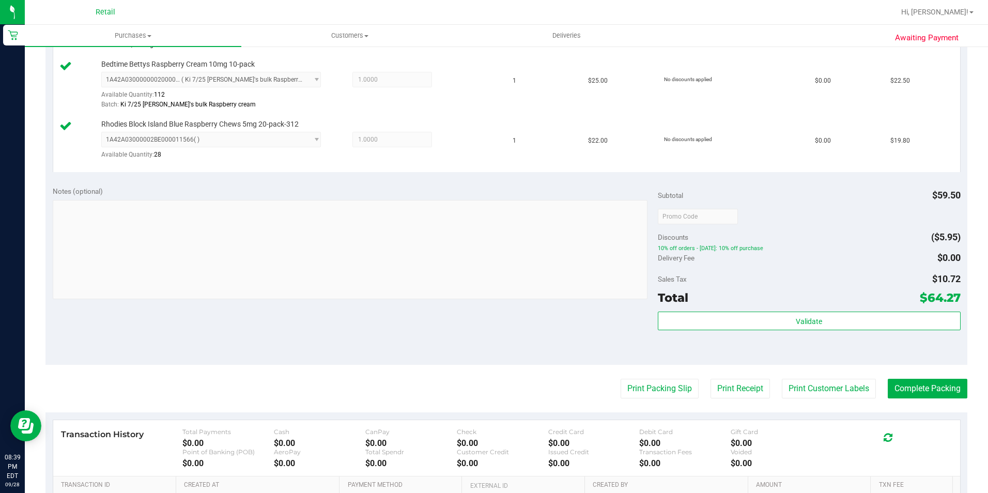
scroll to position [362, 0]
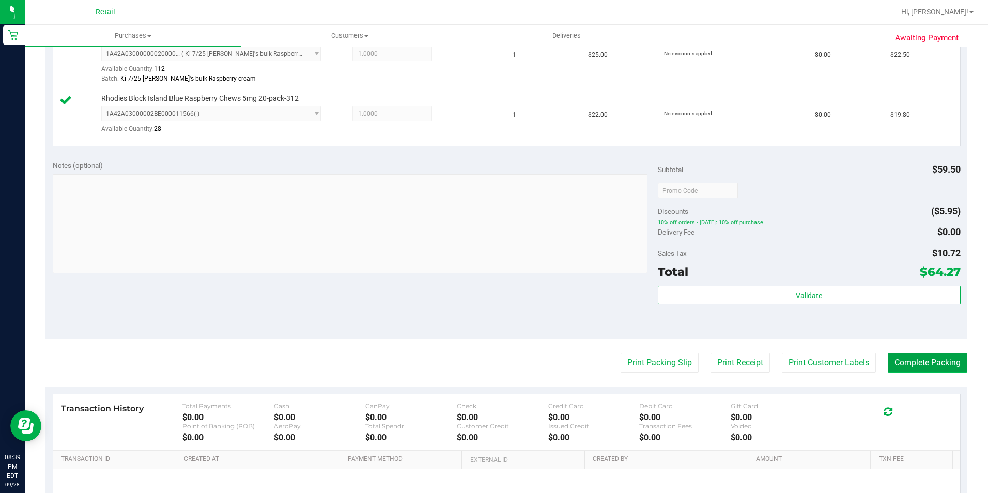
click at [915, 360] on button "Complete Packing" at bounding box center [928, 363] width 80 height 20
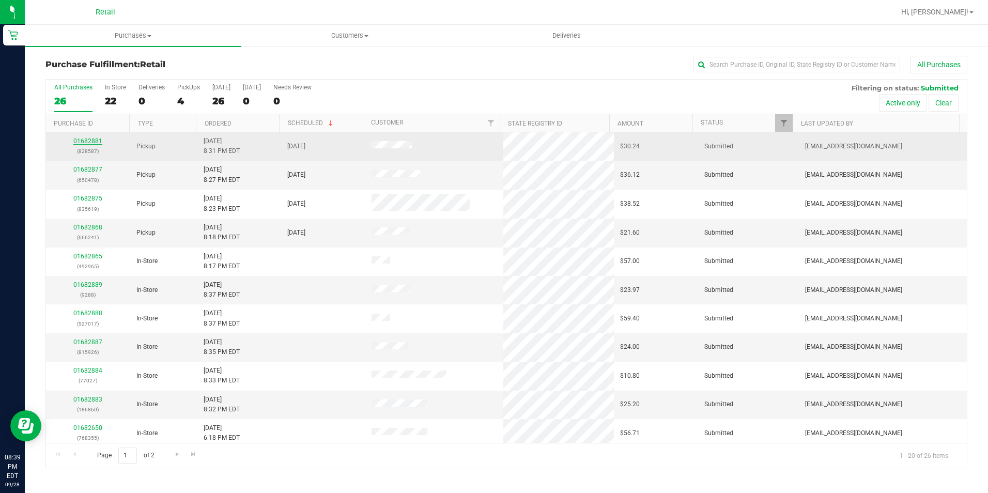
click at [86, 137] on link "01682881" at bounding box center [87, 140] width 29 height 7
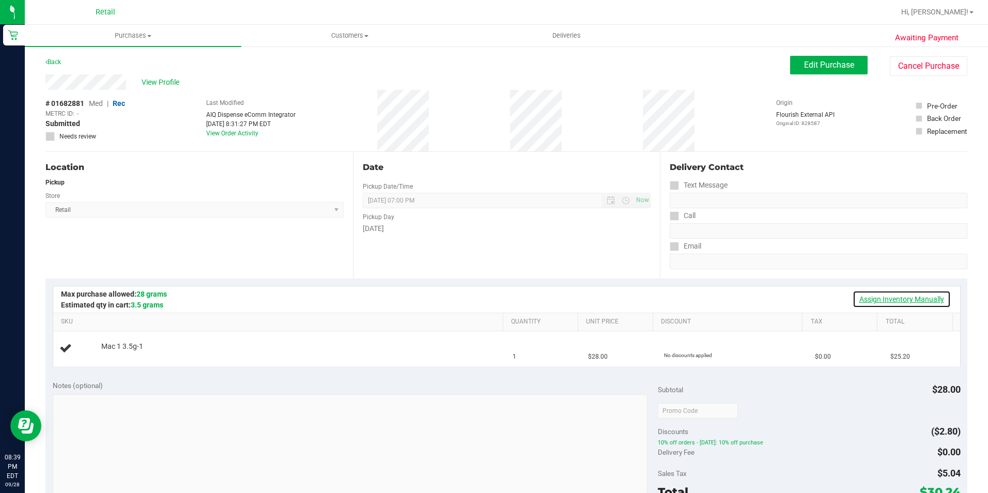
click at [901, 301] on link "Assign Inventory Manually" at bounding box center [902, 299] width 98 height 18
click at [108, 355] on link "Add Package" at bounding box center [119, 353] width 37 height 7
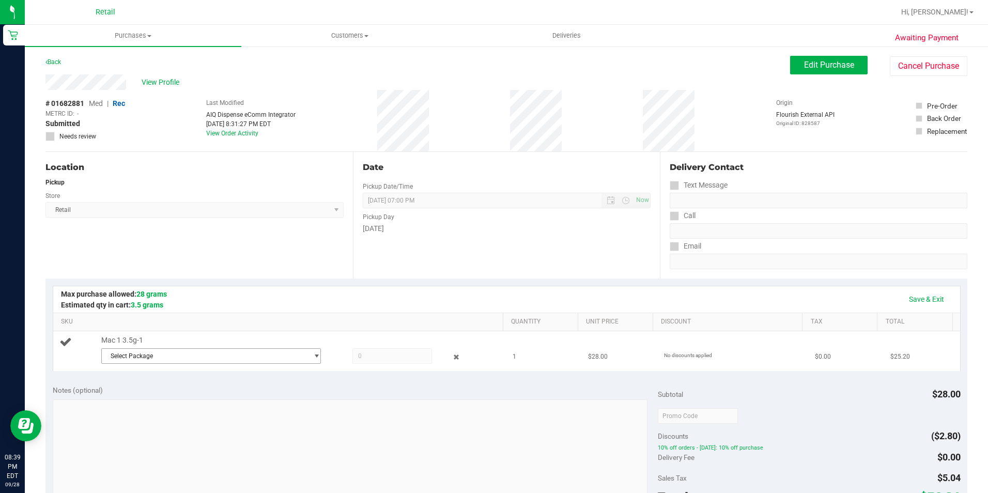
click at [246, 359] on span "Select Package" at bounding box center [205, 356] width 206 height 14
click at [341, 287] on div "Save & Exit" at bounding box center [506, 299] width 907 height 26
click at [902, 298] on link "Save & Exit" at bounding box center [926, 299] width 49 height 18
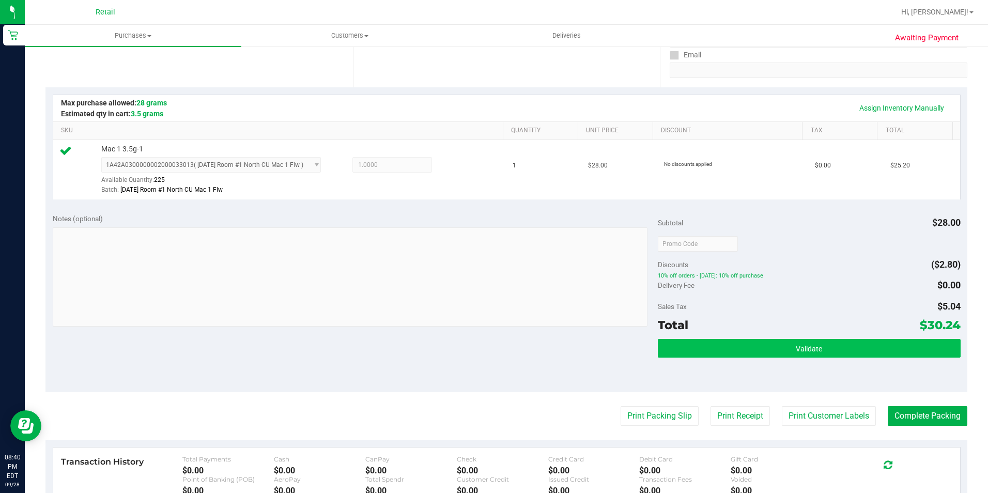
scroll to position [207, 0]
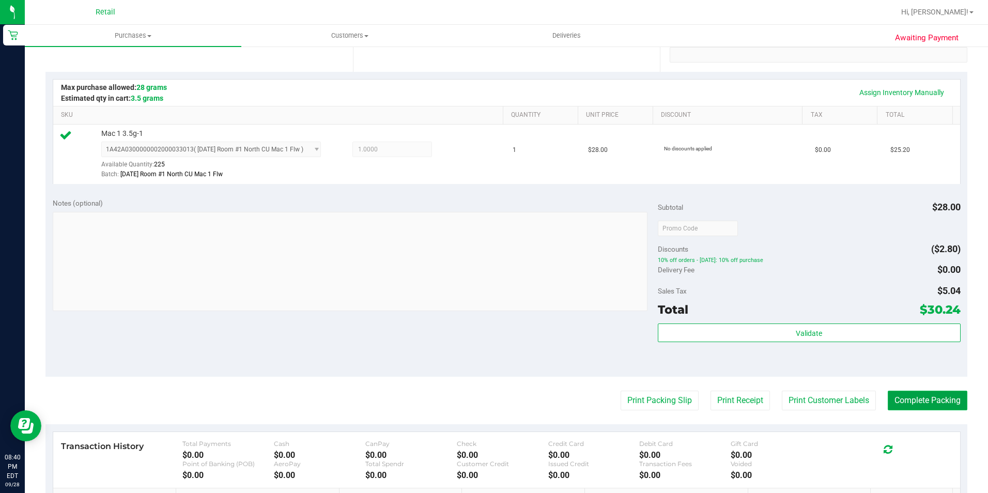
click at [932, 396] on button "Complete Packing" at bounding box center [928, 401] width 80 height 20
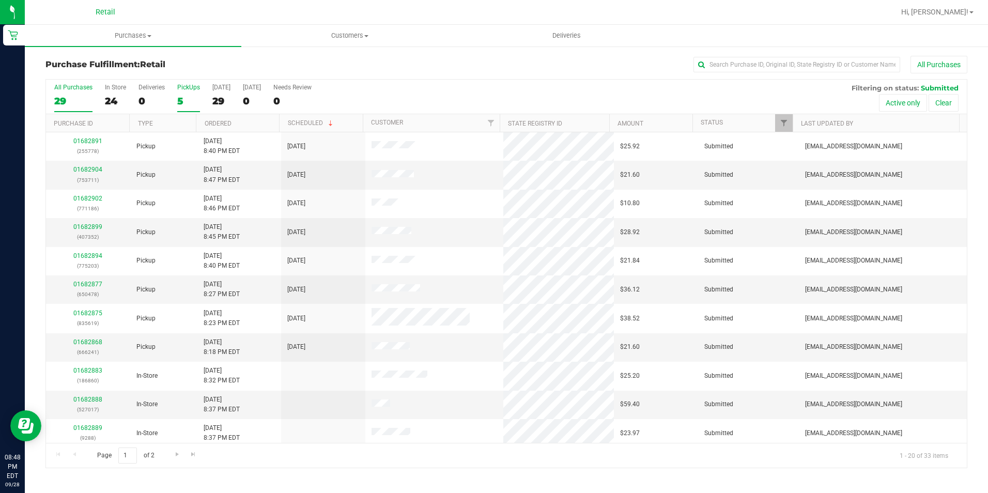
click at [189, 85] on div "PickUps" at bounding box center [188, 87] width 23 height 7
click at [0, 0] on input "PickUps 5" at bounding box center [0, 0] width 0 height 0
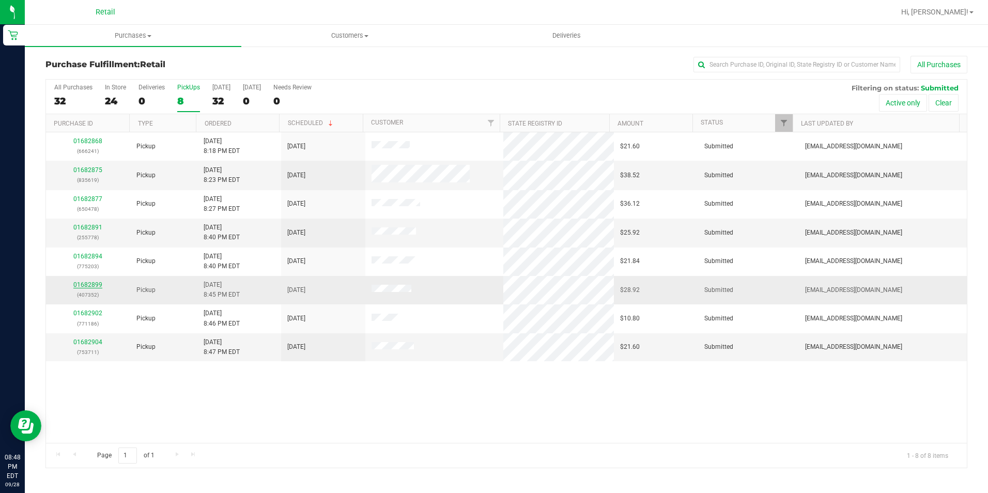
click at [95, 284] on link "01682899" at bounding box center [87, 284] width 29 height 7
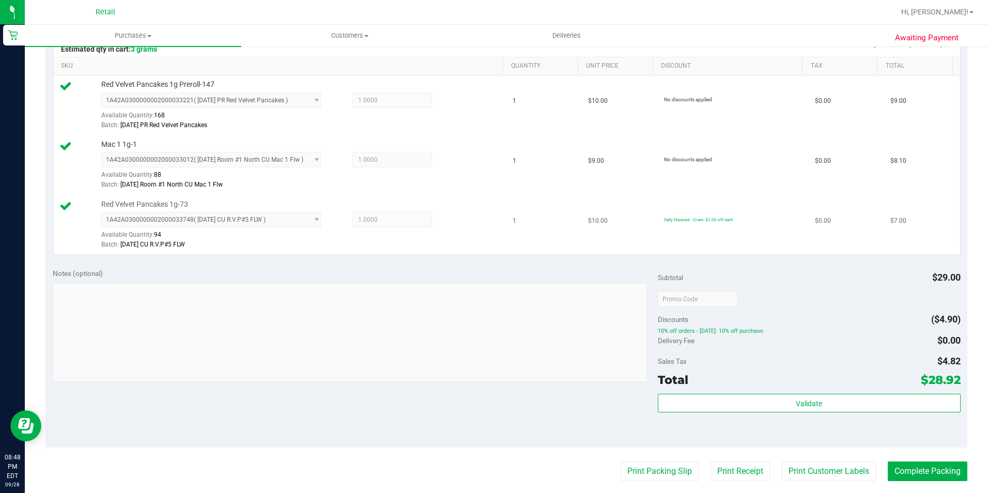
scroll to position [258, 0]
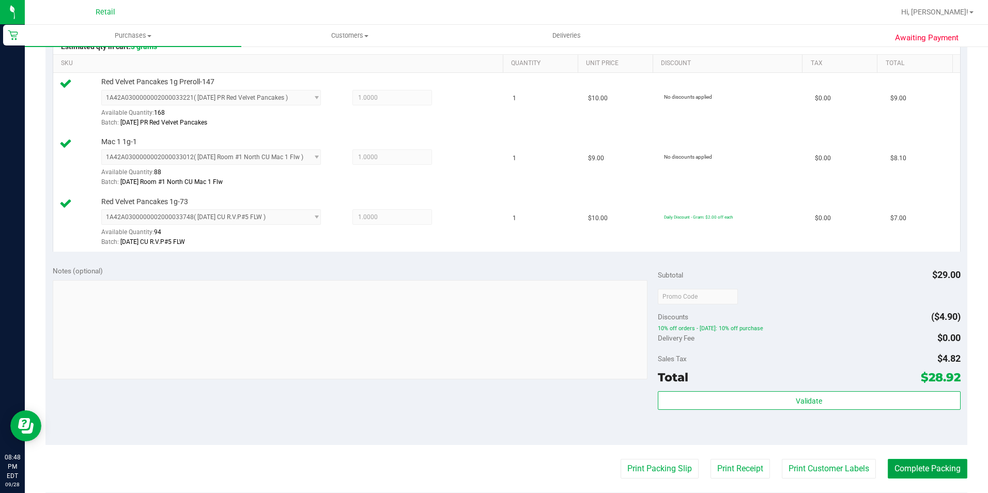
click at [928, 467] on button "Complete Packing" at bounding box center [928, 469] width 80 height 20
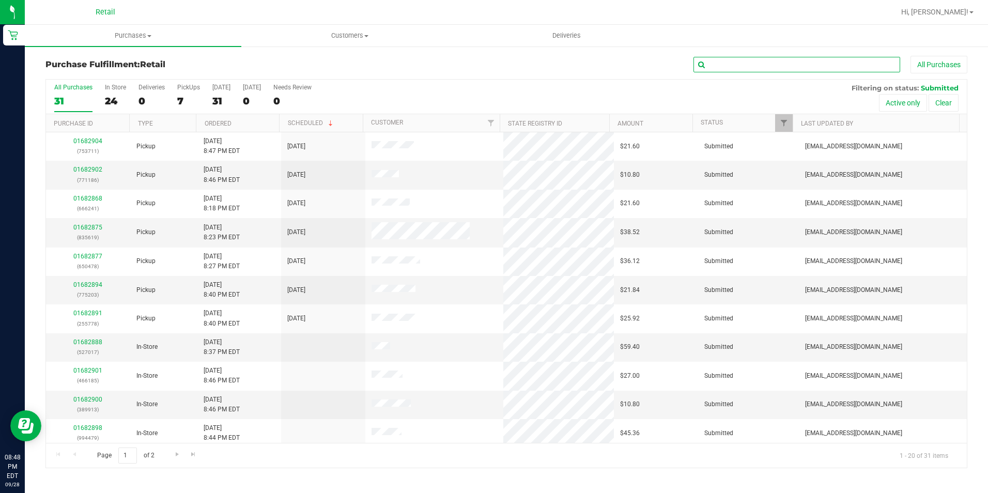
click at [750, 69] on input "text" at bounding box center [797, 65] width 207 height 16
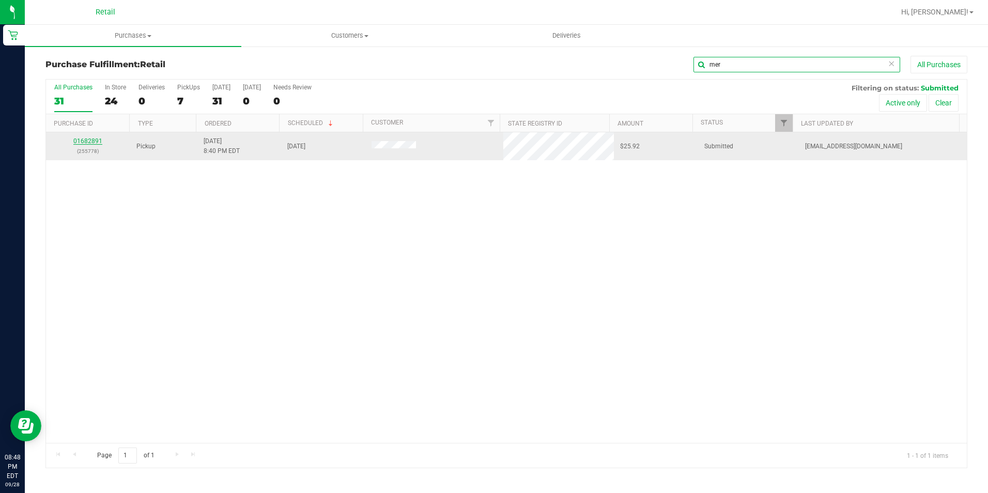
type input "mer"
click at [94, 140] on link "01682891" at bounding box center [87, 140] width 29 height 7
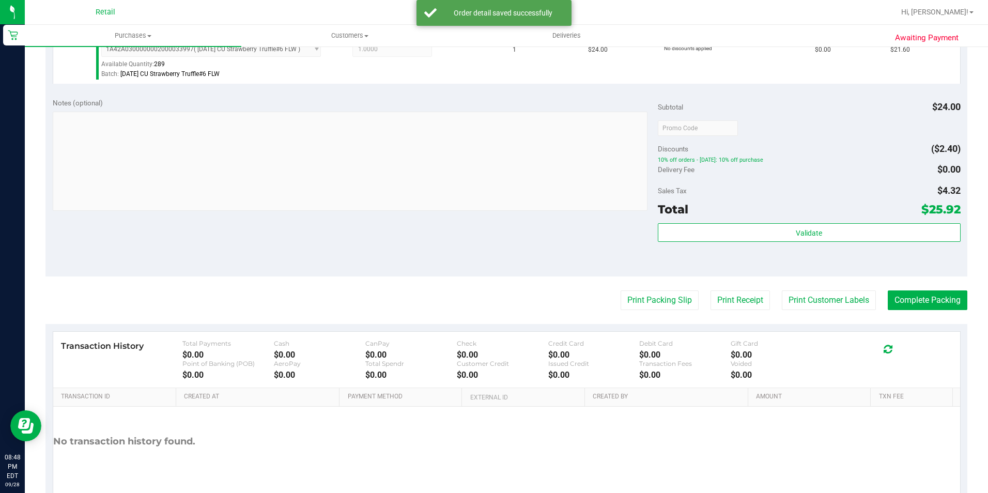
scroll to position [310, 0]
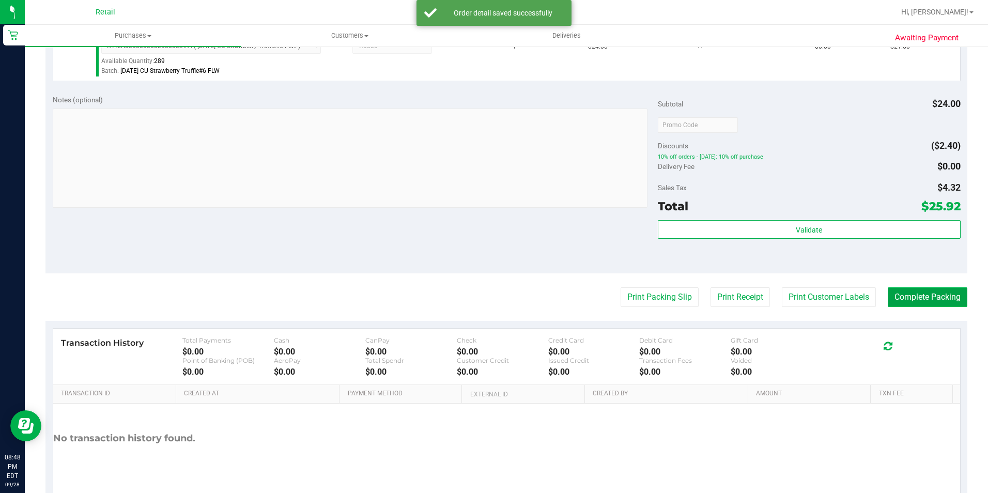
click at [888, 293] on button "Complete Packing" at bounding box center [928, 297] width 80 height 20
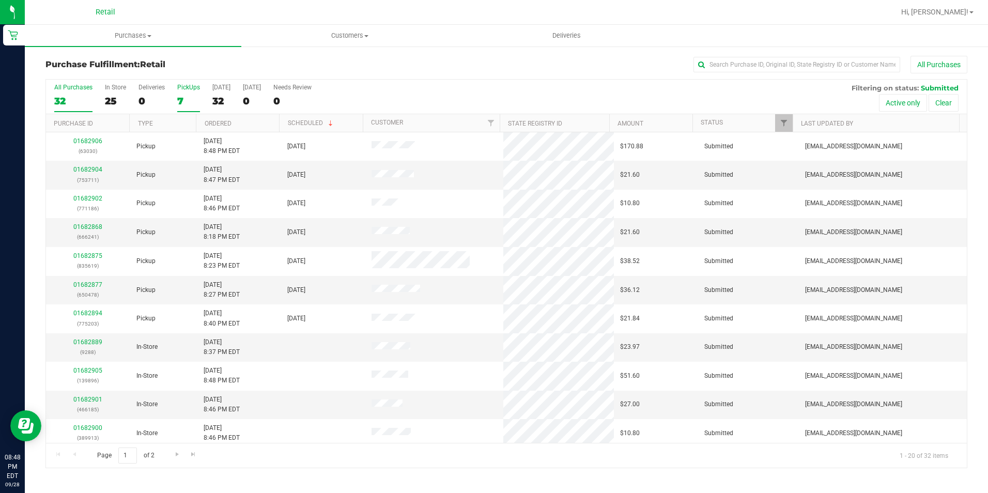
click at [181, 101] on div "7" at bounding box center [188, 101] width 23 height 12
click at [0, 0] on input "PickUps 7" at bounding box center [0, 0] width 0 height 0
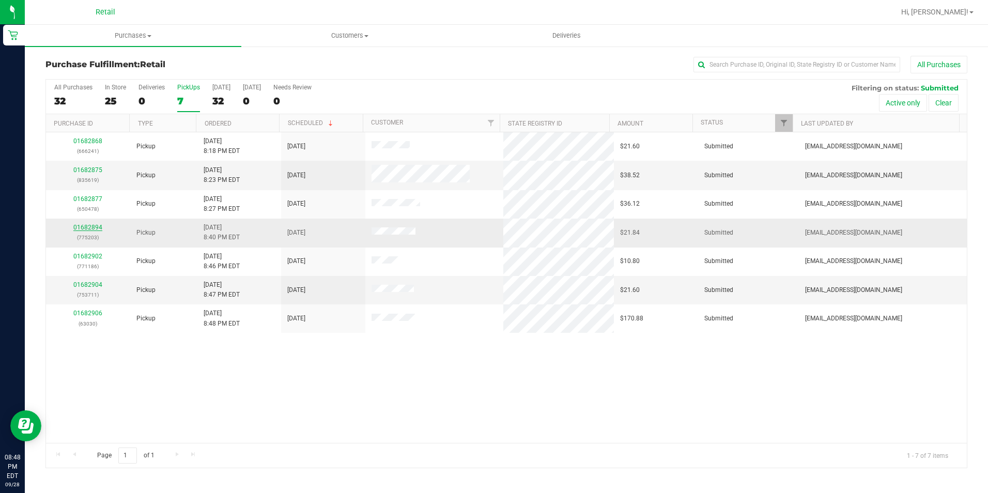
click at [81, 228] on link "01682894" at bounding box center [87, 227] width 29 height 7
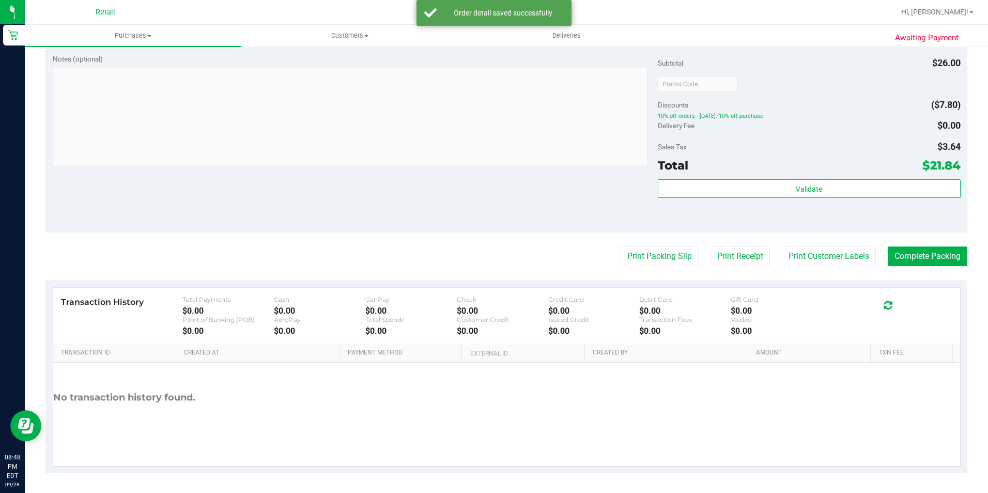
scroll to position [352, 0]
click at [916, 260] on button "Complete Packing" at bounding box center [928, 256] width 80 height 20
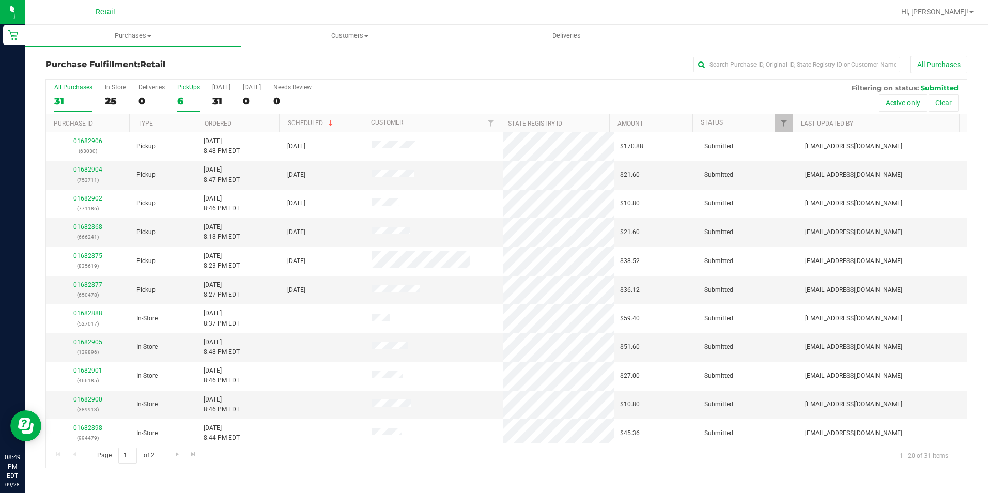
click at [180, 100] on div "6" at bounding box center [188, 101] width 23 height 12
click at [0, 0] on input "PickUps 6" at bounding box center [0, 0] width 0 height 0
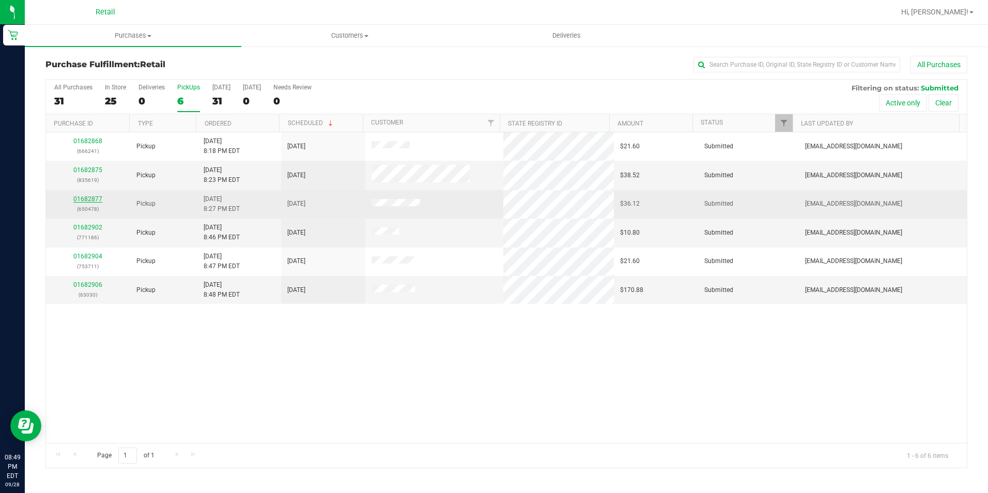
click at [93, 201] on link "01682877" at bounding box center [87, 198] width 29 height 7
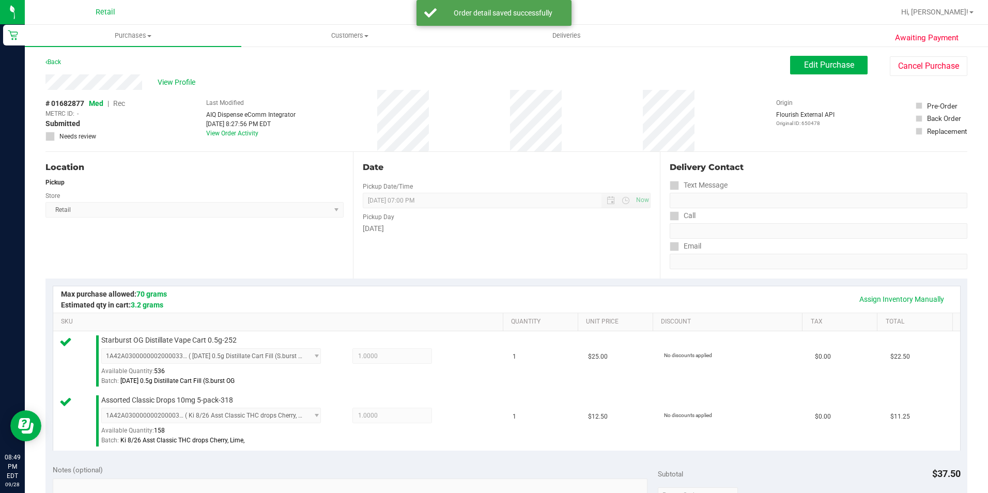
scroll to position [310, 0]
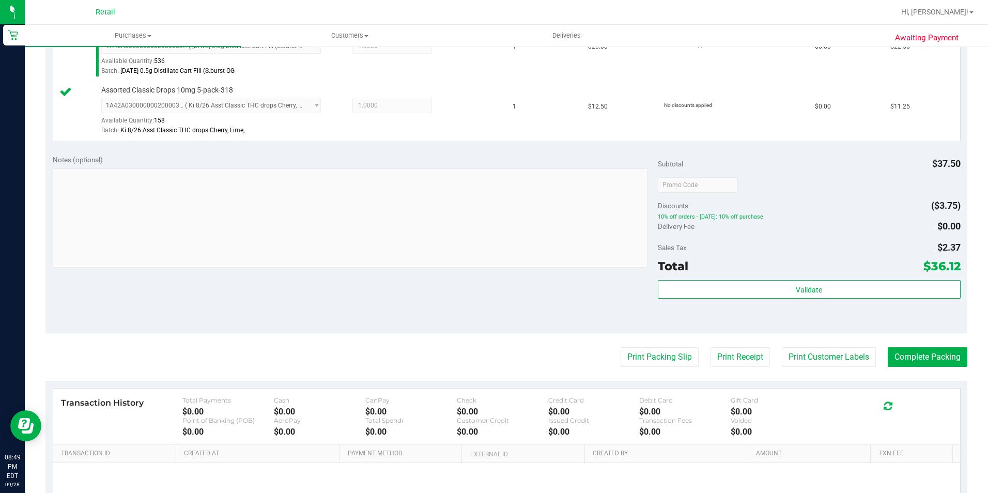
click at [903, 334] on purchase-details "Back Edit Purchase Cancel Purchase View Profile # 01682877 Med | Rec METRC ID: …" at bounding box center [506, 160] width 922 height 829
click at [898, 341] on purchase-details "Back Edit Purchase Cancel Purchase View Profile # 01682877 Med | Rec METRC ID: …" at bounding box center [506, 160] width 922 height 829
click at [895, 352] on button "Complete Packing" at bounding box center [928, 357] width 80 height 20
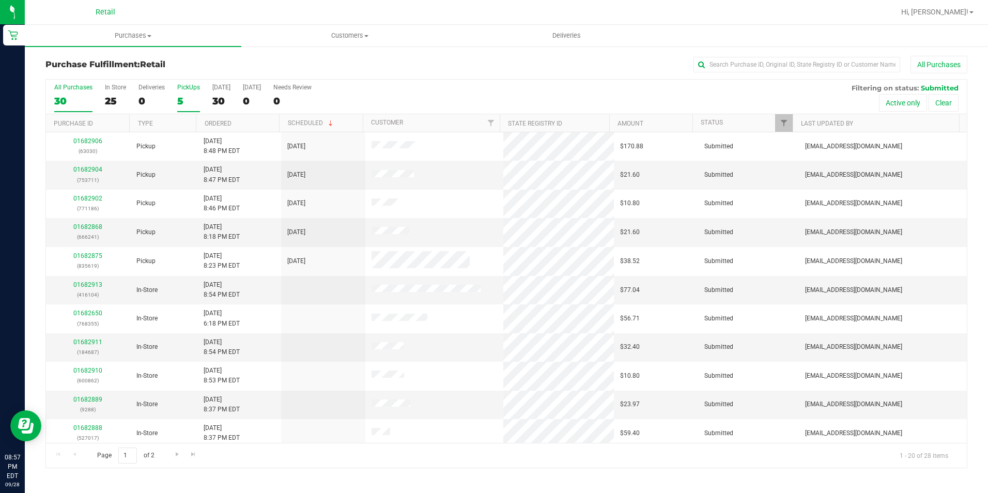
click at [199, 93] on label "PickUps 5" at bounding box center [188, 98] width 23 height 28
click at [0, 0] on input "PickUps 5" at bounding box center [0, 0] width 0 height 0
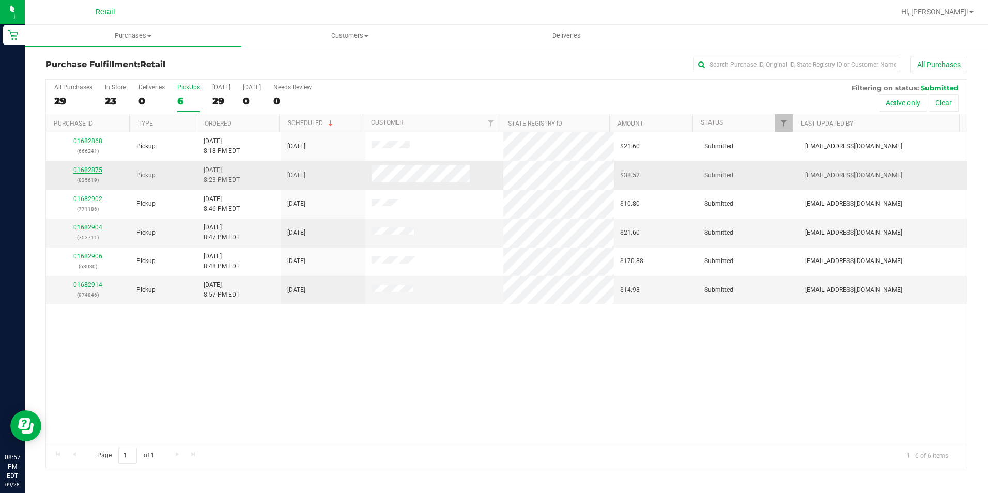
click at [85, 172] on link "01682875" at bounding box center [87, 169] width 29 height 7
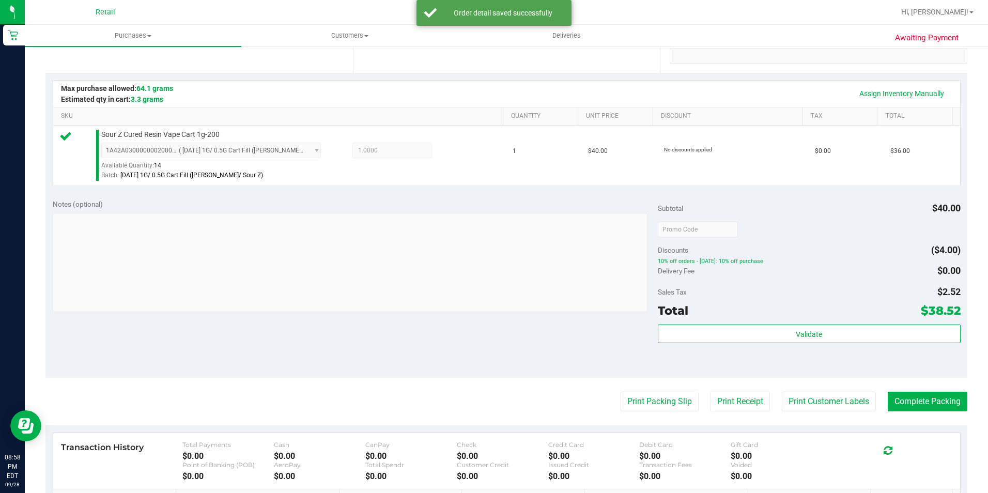
scroll to position [258, 0]
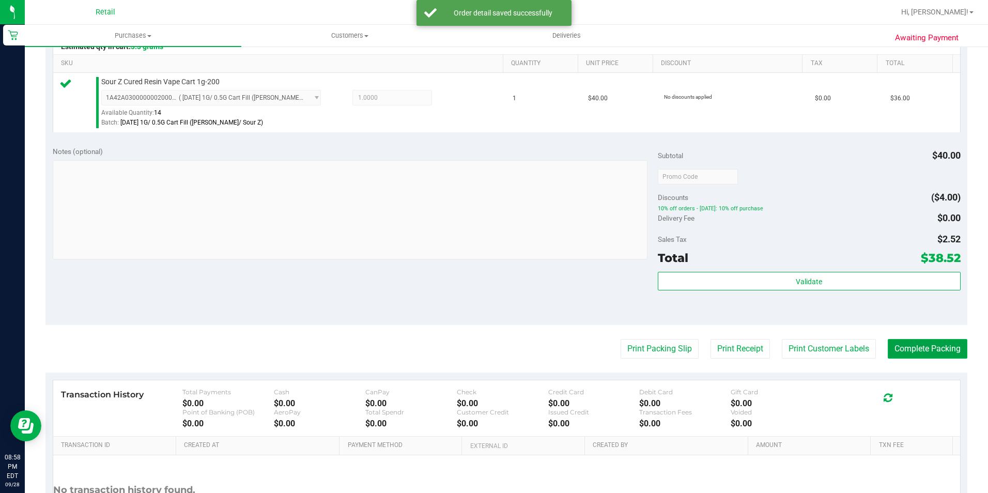
click at [907, 351] on button "Complete Packing" at bounding box center [928, 349] width 80 height 20
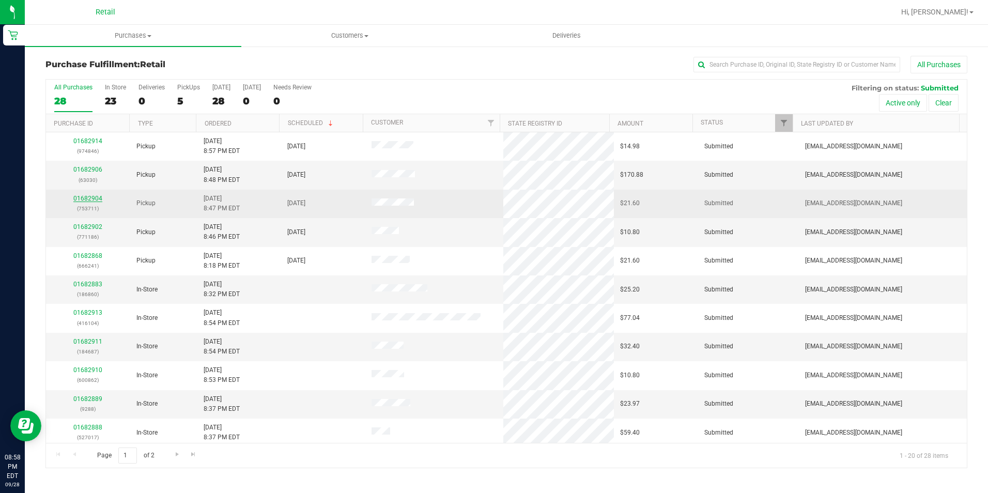
click at [99, 197] on link "01682904" at bounding box center [87, 198] width 29 height 7
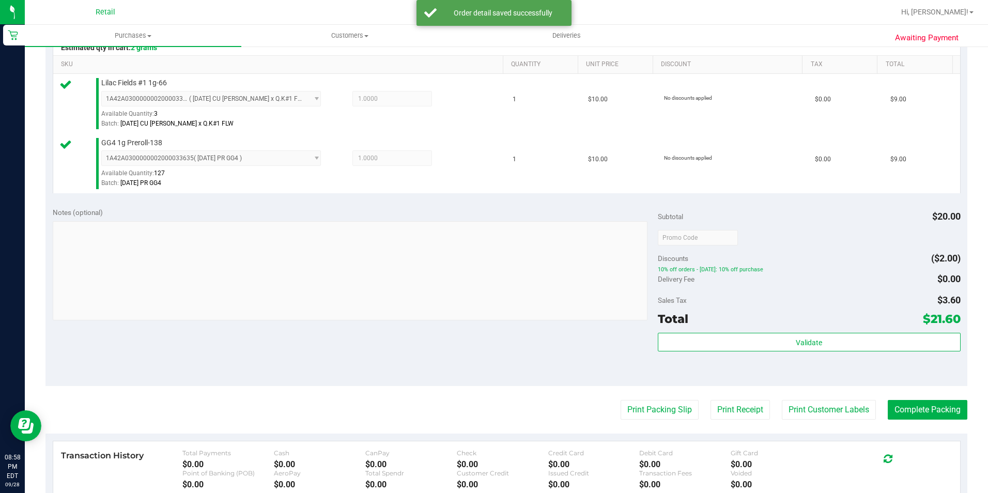
scroll to position [258, 0]
click at [935, 419] on button "Complete Packing" at bounding box center [928, 409] width 80 height 20
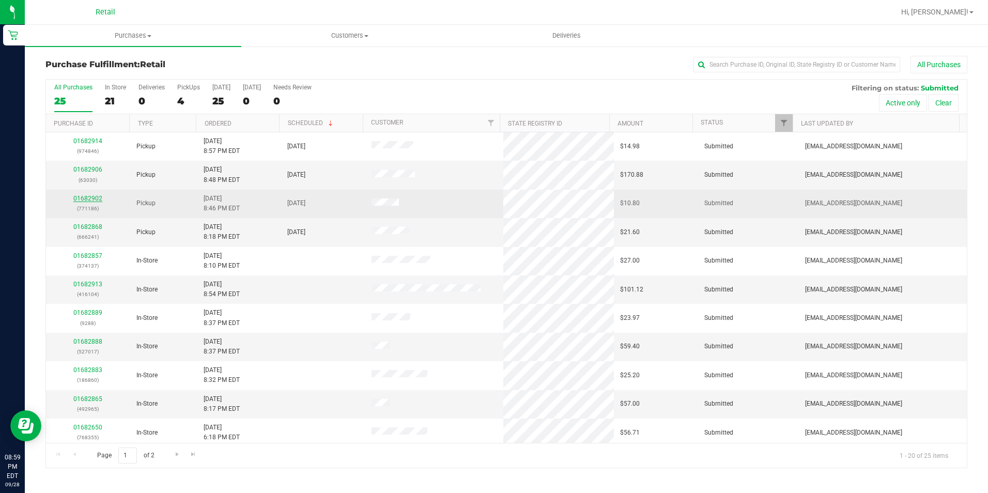
click at [88, 202] on link "01682902" at bounding box center [87, 198] width 29 height 7
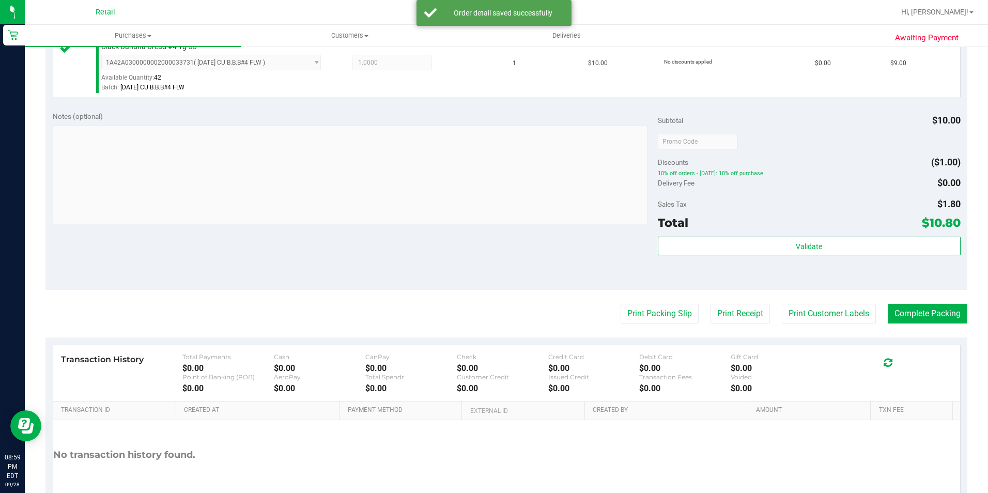
scroll to position [310, 0]
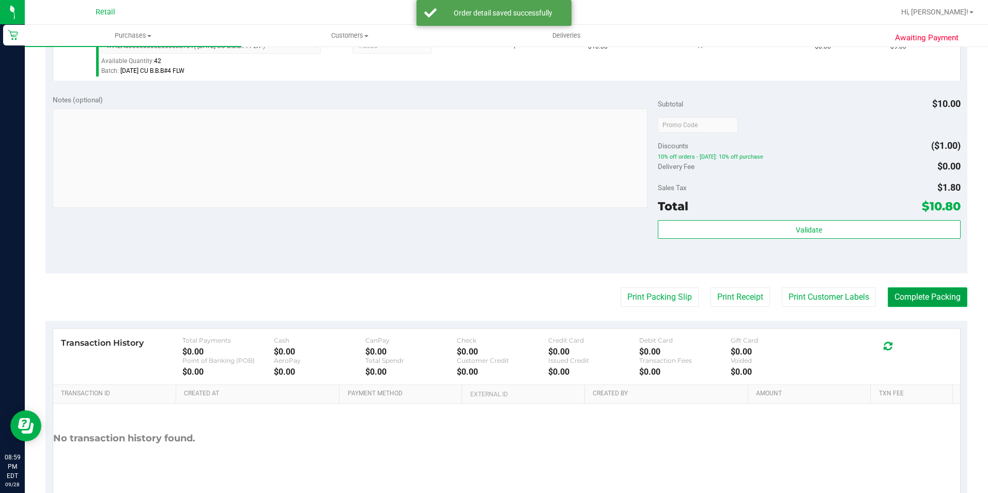
click at [906, 297] on button "Complete Packing" at bounding box center [928, 297] width 80 height 20
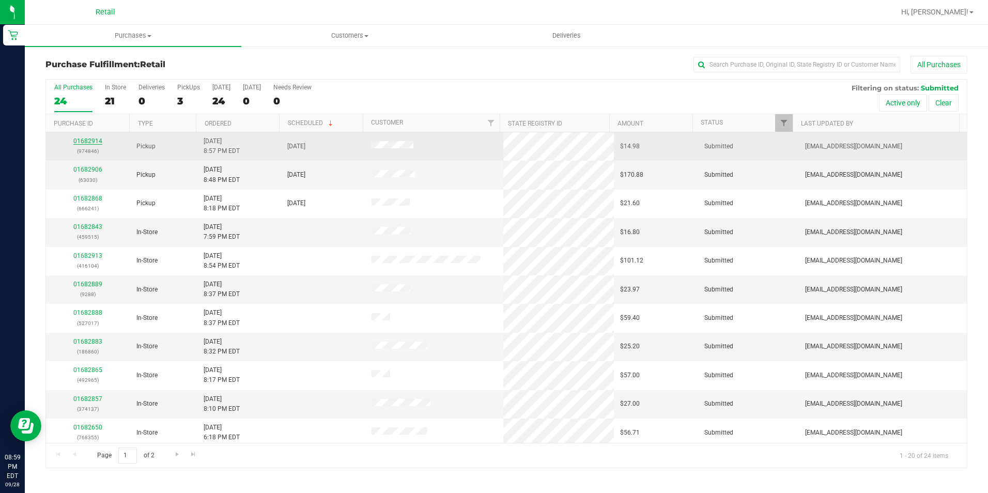
click at [83, 141] on link "01682914" at bounding box center [87, 140] width 29 height 7
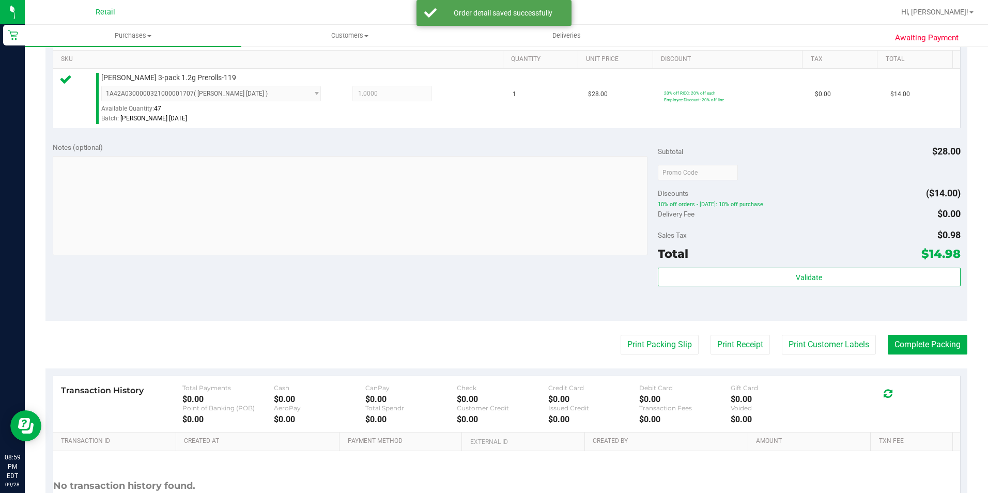
scroll to position [352, 0]
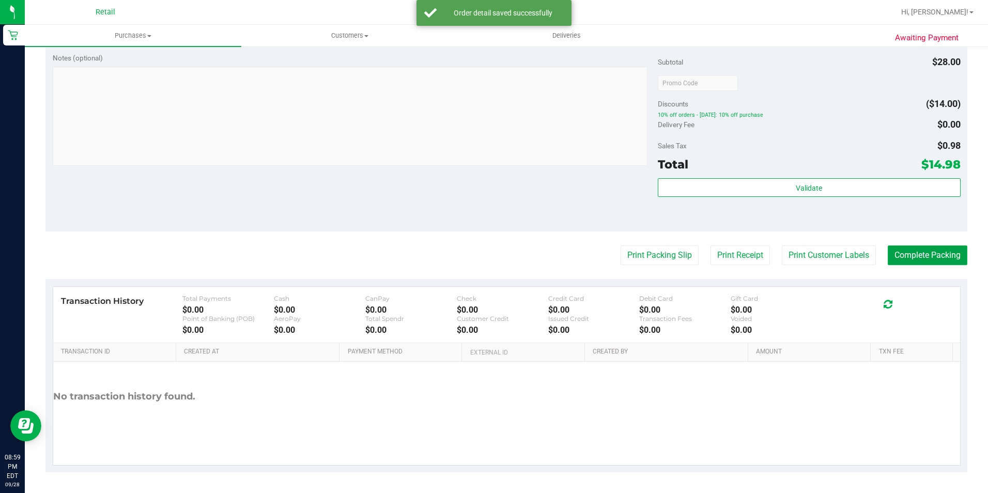
click at [928, 250] on button "Complete Packing" at bounding box center [928, 256] width 80 height 20
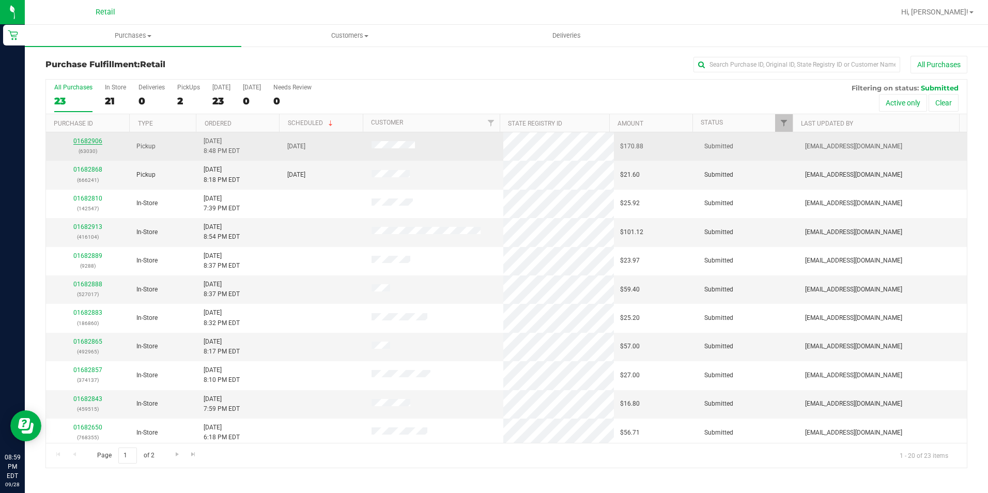
click at [86, 140] on link "01682906" at bounding box center [87, 140] width 29 height 7
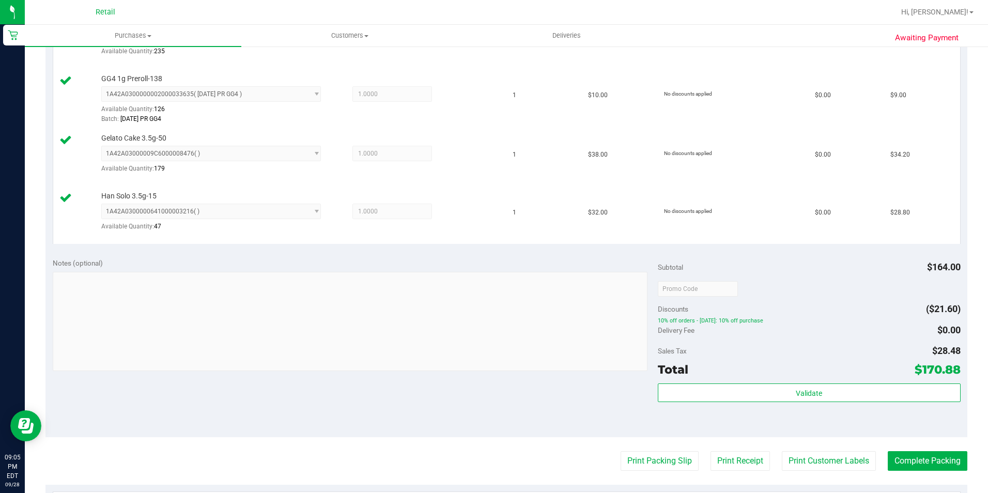
scroll to position [517, 0]
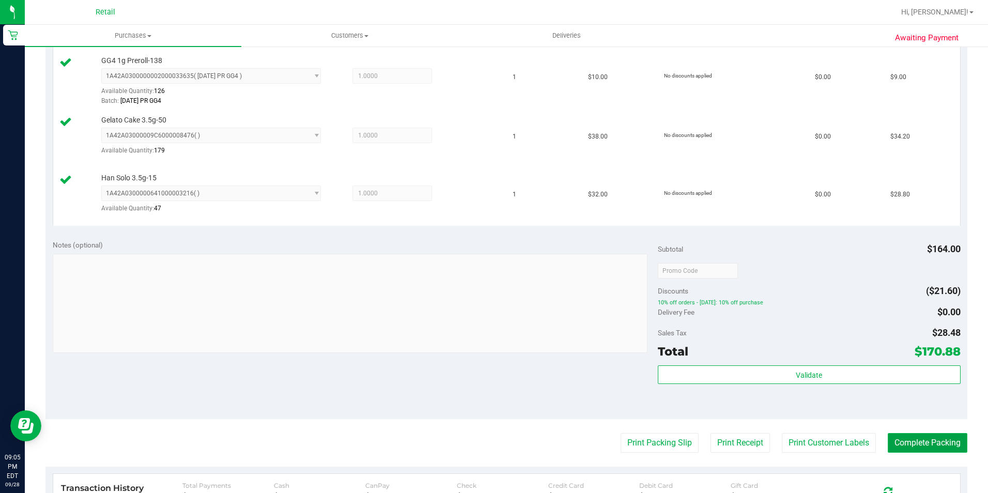
click at [897, 449] on button "Complete Packing" at bounding box center [928, 443] width 80 height 20
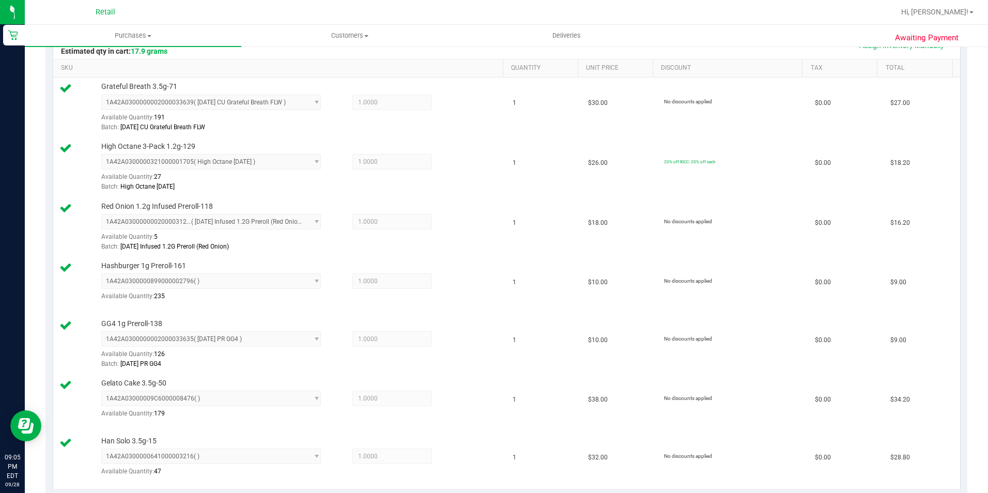
scroll to position [207, 0]
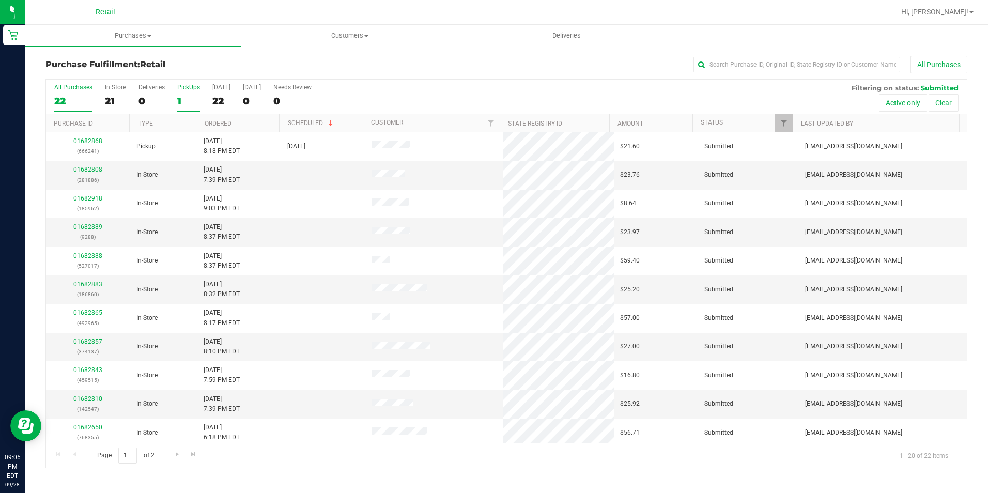
click at [193, 94] on label "PickUps 1" at bounding box center [188, 98] width 23 height 28
click at [0, 0] on input "PickUps 1" at bounding box center [0, 0] width 0 height 0
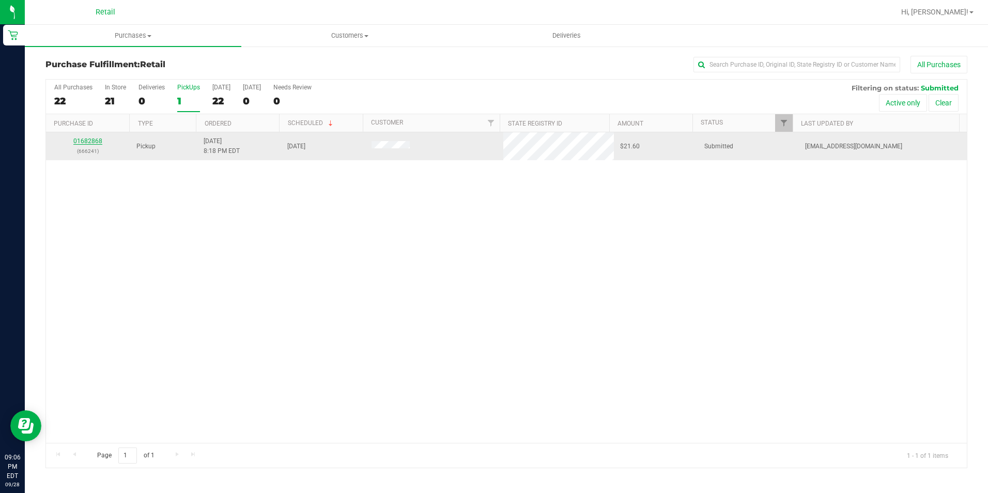
click at [80, 140] on link "01682868" at bounding box center [87, 140] width 29 height 7
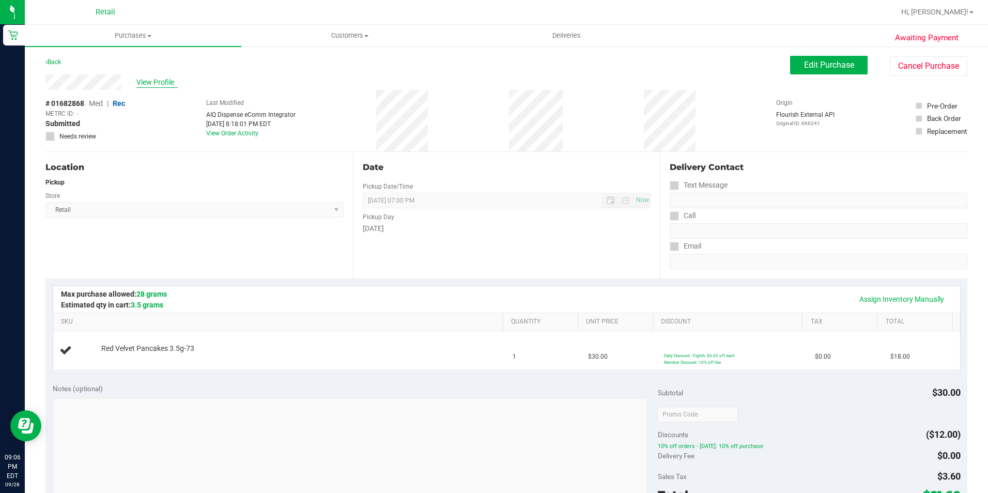
click at [140, 84] on span "View Profile" at bounding box center [156, 82] width 41 height 11
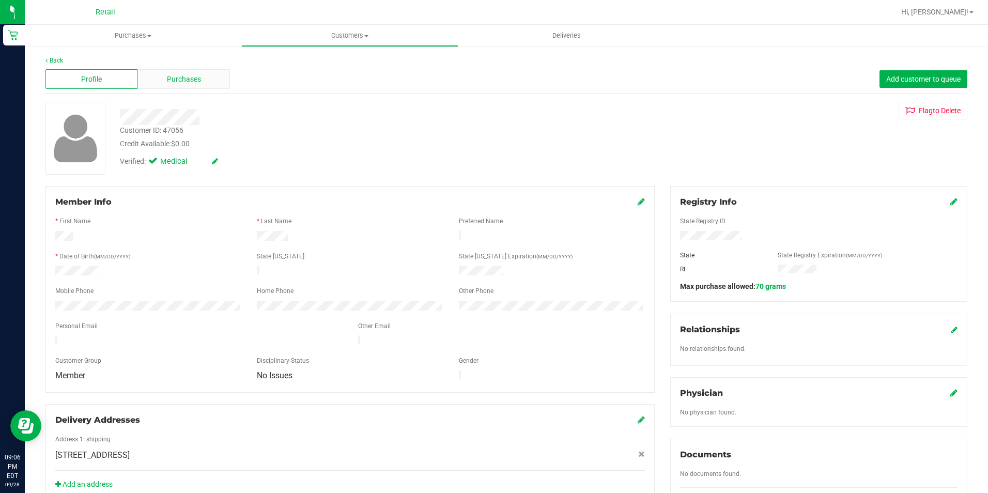
click at [172, 82] on span "Purchases" at bounding box center [184, 79] width 34 height 11
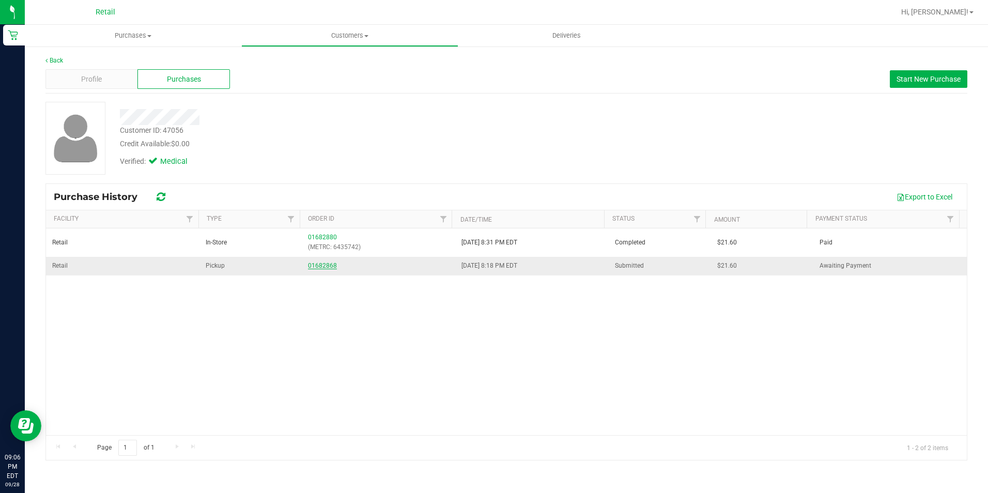
click at [308, 266] on link "01682868" at bounding box center [322, 265] width 29 height 7
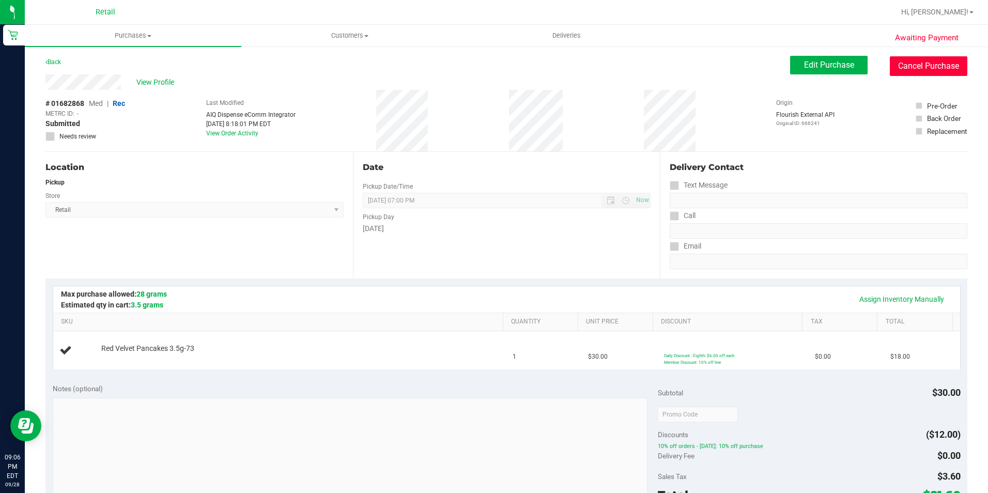
click at [930, 70] on button "Cancel Purchase" at bounding box center [929, 66] width 78 height 20
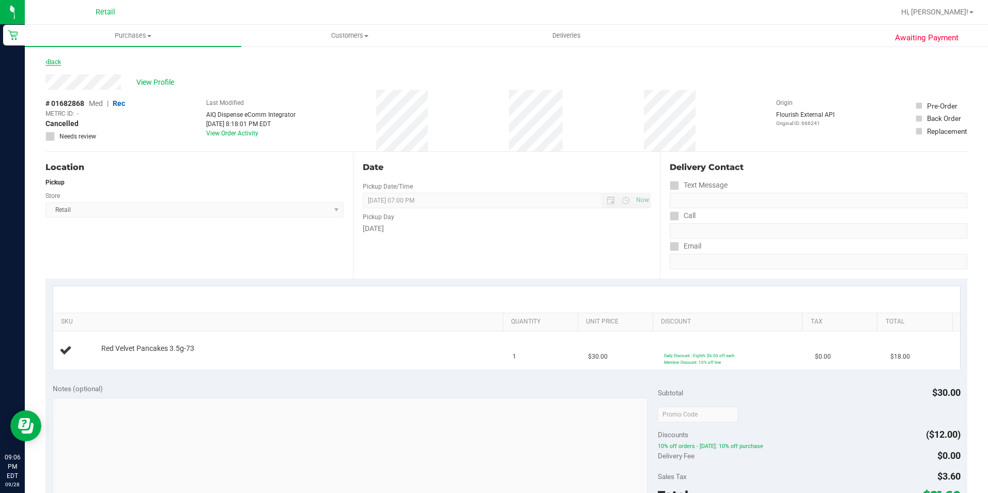
click at [46, 62] on icon at bounding box center [46, 62] width 2 height 6
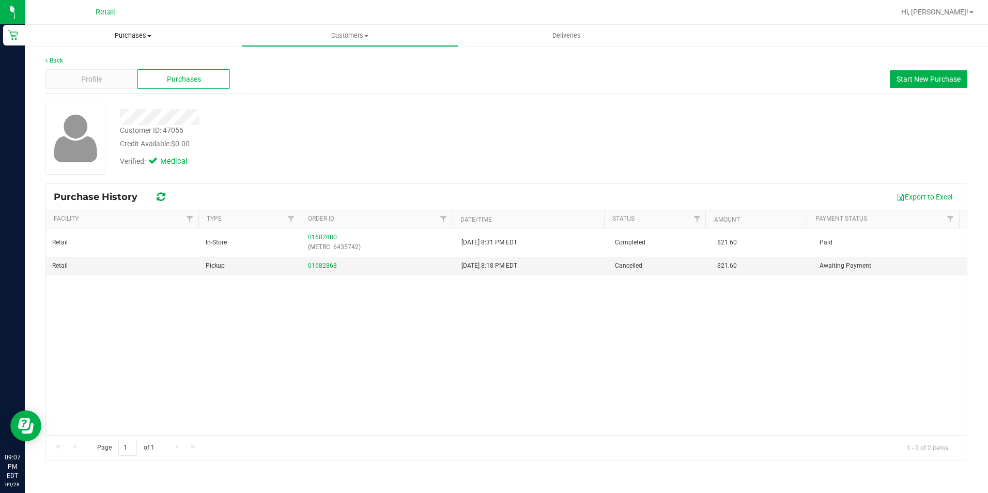
click at [118, 34] on span "Purchases" at bounding box center [133, 35] width 217 height 9
click at [80, 74] on span "Fulfillment" at bounding box center [57, 74] width 64 height 9
